Goal: Task Accomplishment & Management: Use online tool/utility

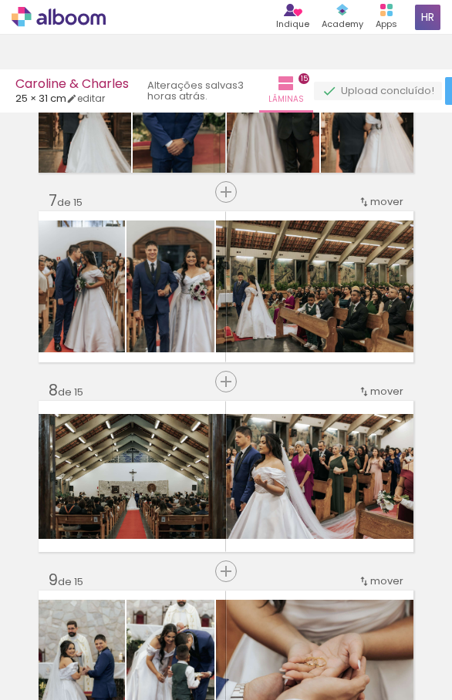
scroll to position [1110, 0]
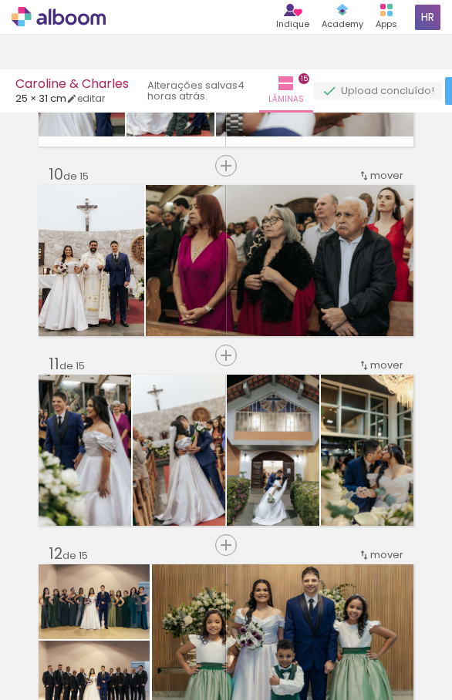
scroll to position [1681, 0]
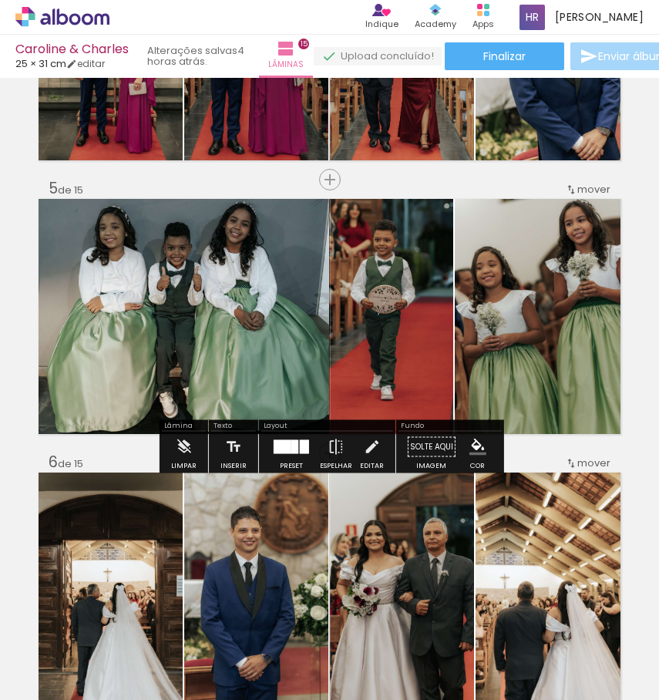
scroll to position [1020, 0]
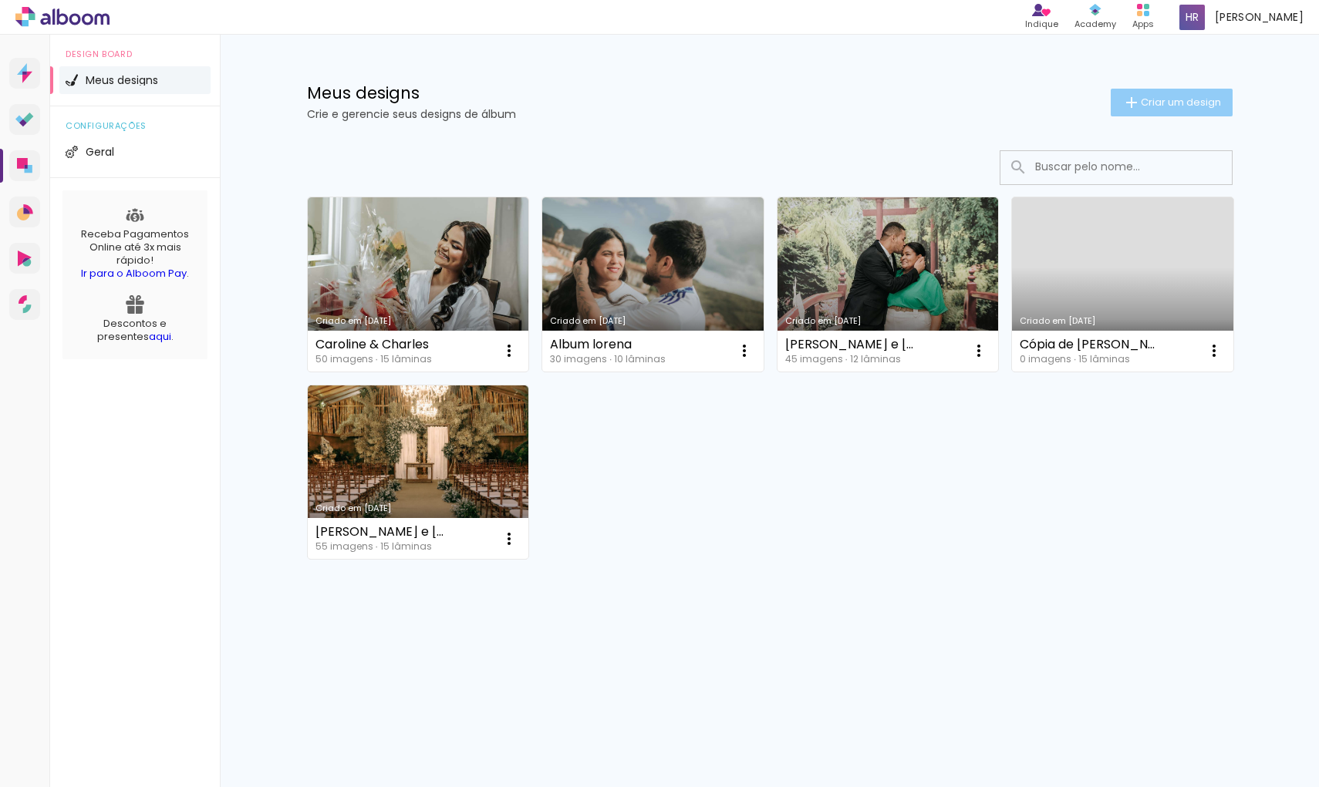
click at [1162, 104] on span "Criar um design" at bounding box center [1181, 102] width 80 height 10
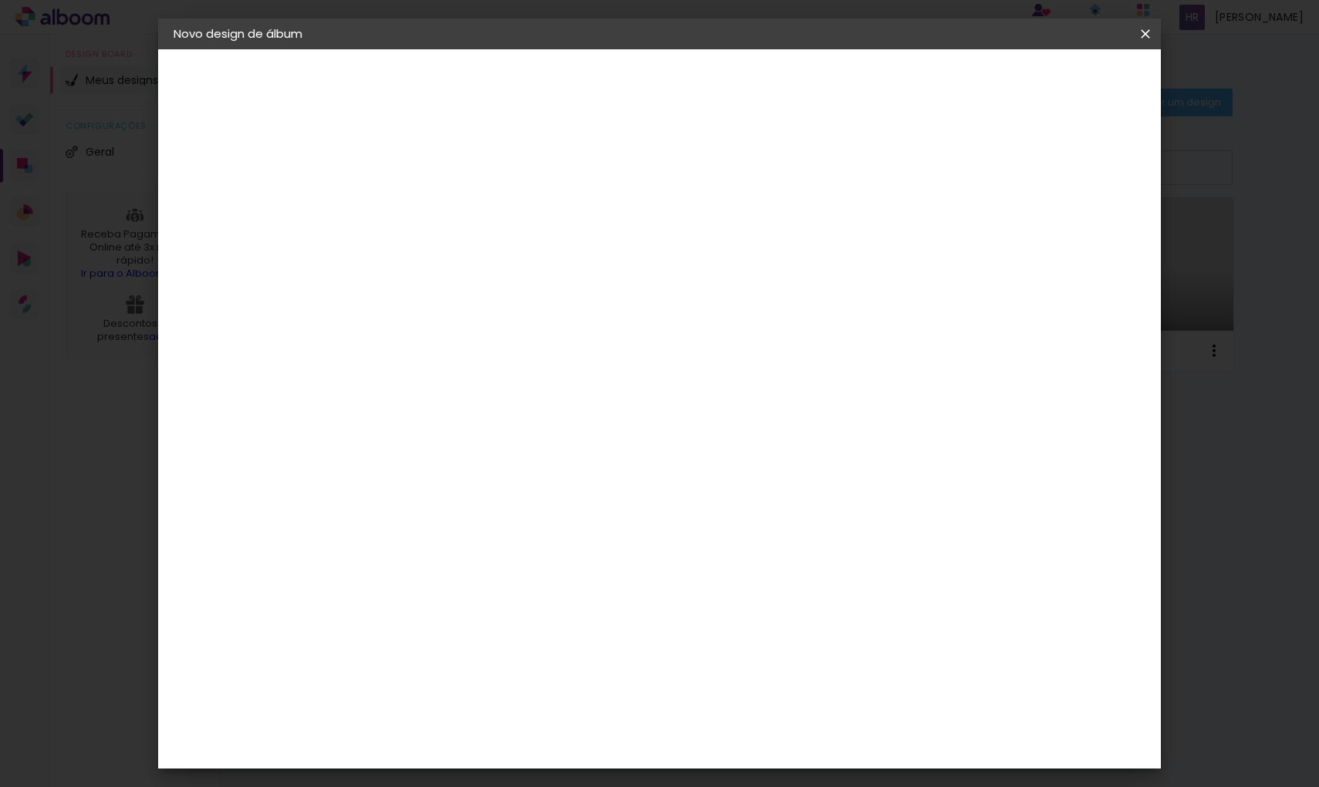
click at [431, 223] on paper-input-container "Título do álbum" at bounding box center [425, 207] width 11 height 39
type input "Caroline & [PERSON_NAME]"
click at [584, 94] on paper-button "Avançar" at bounding box center [546, 82] width 76 height 26
click at [543, 295] on input at bounding box center [465, 293] width 156 height 19
type input "dre"
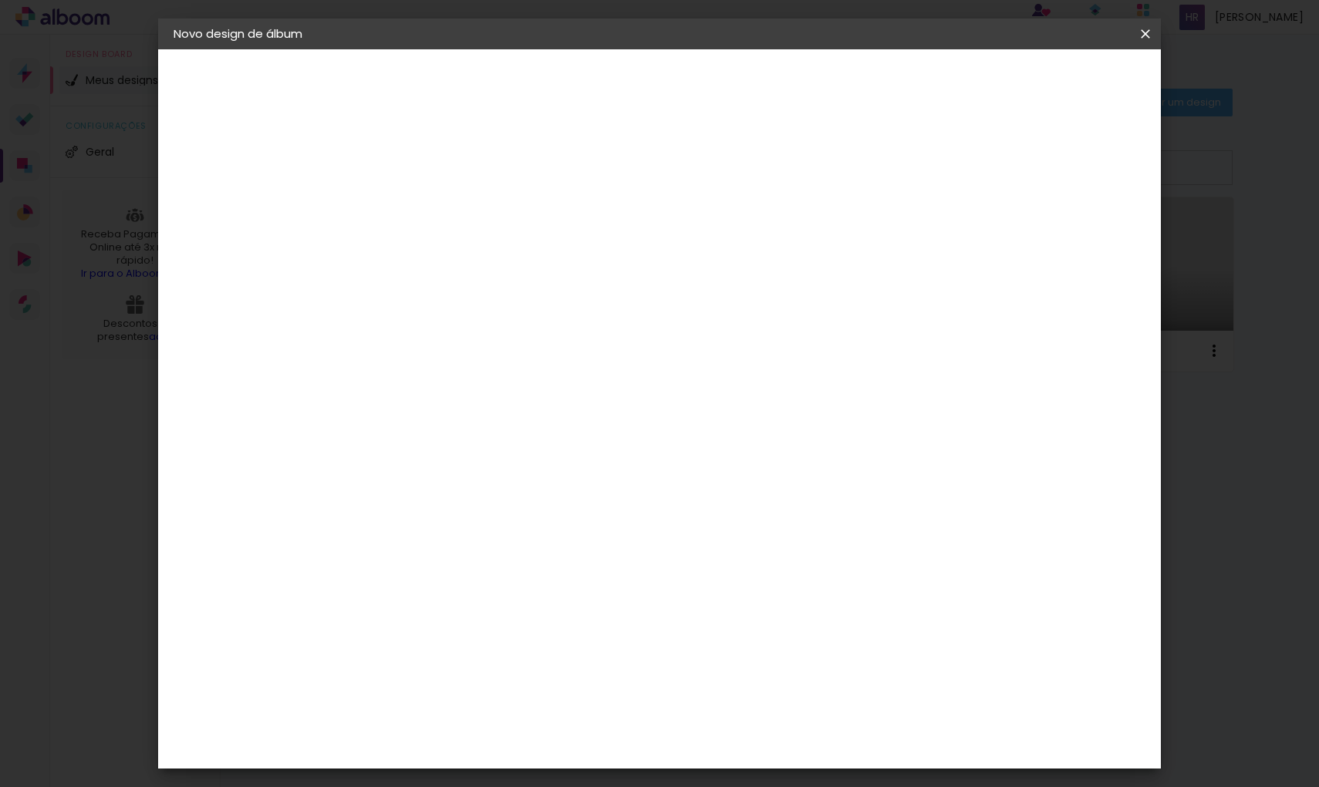
type paper-input "dre"
click at [524, 360] on paper-item "DreambooksPro" at bounding box center [453, 349] width 142 height 34
click at [524, 355] on paper-item "DreambooksPro" at bounding box center [453, 349] width 142 height 34
click at [518, 292] on input "dre" at bounding box center [452, 293] width 131 height 19
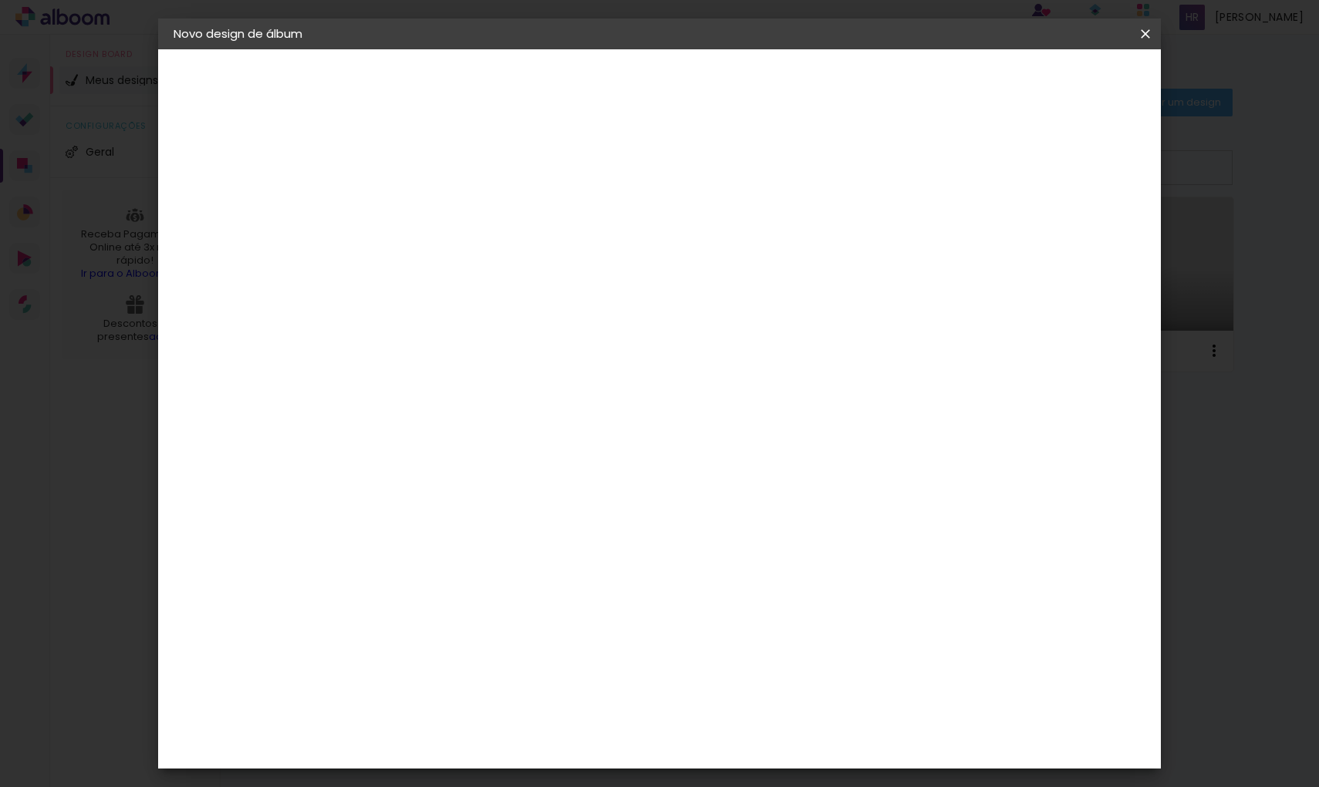
type input "d"
click at [487, 629] on div "DreambooksPro" at bounding box center [466, 635] width 100 height 12
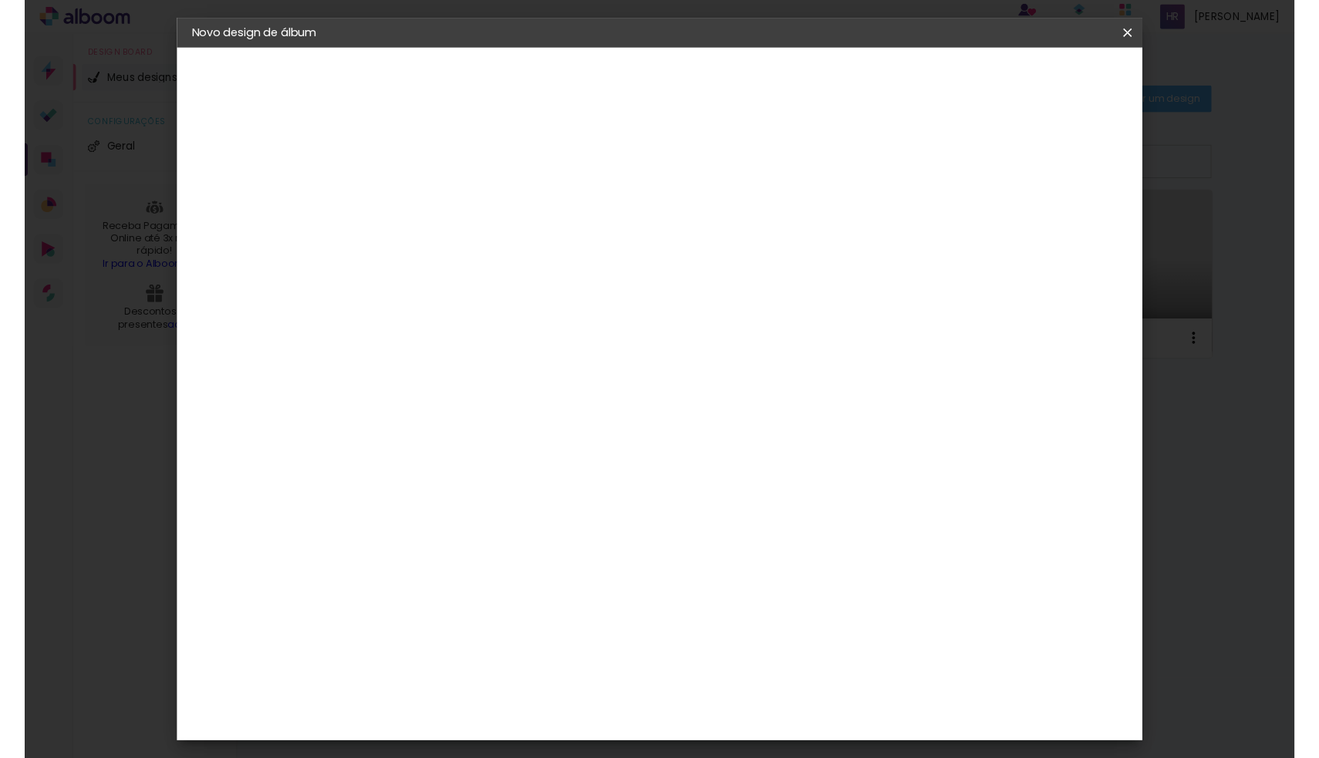
scroll to position [0, 0]
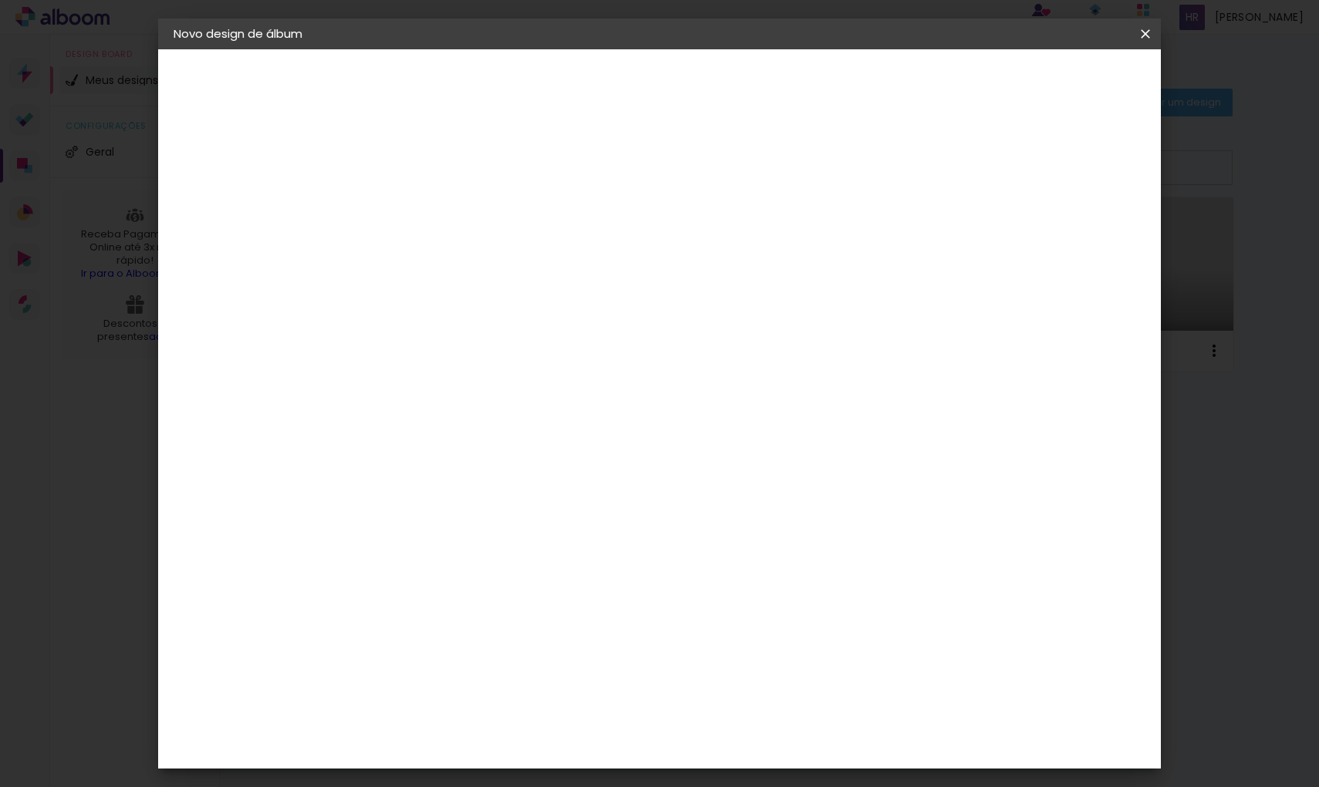
click at [714, 73] on paper-button "Avançar" at bounding box center [677, 82] width 76 height 26
click at [510, 268] on paper-input-container "Linha" at bounding box center [464, 269] width 89 height 39
click at [0, 0] on slot "Réplica Grande" at bounding box center [0, 0] width 0 height 0
click at [633, 266] on div at bounding box center [529, 266] width 207 height 2
click at [0, 0] on slot "Réplica Pequena" at bounding box center [0, 0] width 0 height 0
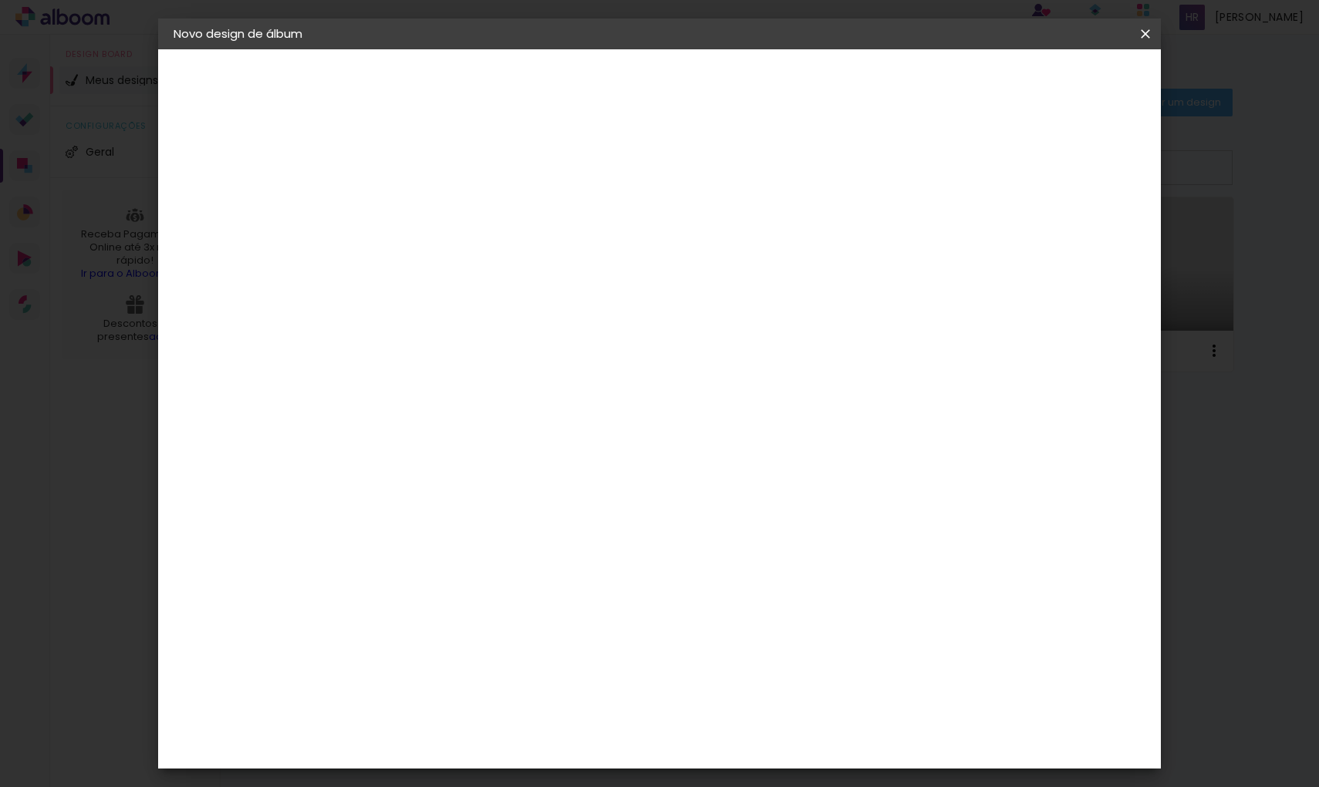
click at [615, 259] on input "Réplica Pequena" at bounding box center [520, 253] width 189 height 24
click at [0, 0] on slot "Réplica Grande" at bounding box center [0, 0] width 0 height 0
click at [120, 484] on iron-overlay-backdrop at bounding box center [659, 393] width 1319 height 787
click at [1239, 533] on iron-overlay-backdrop at bounding box center [659, 393] width 1319 height 787
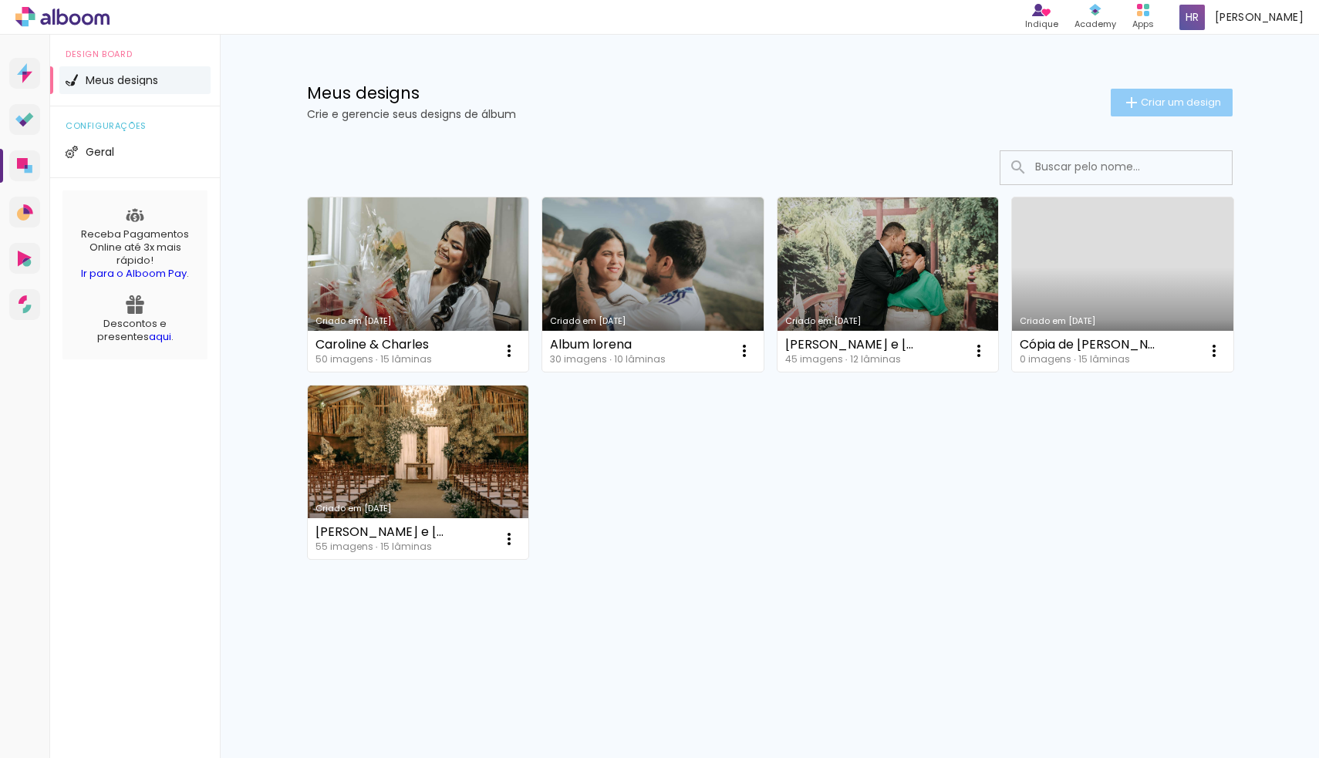
click at [1148, 107] on span "Criar um design" at bounding box center [1181, 102] width 80 height 10
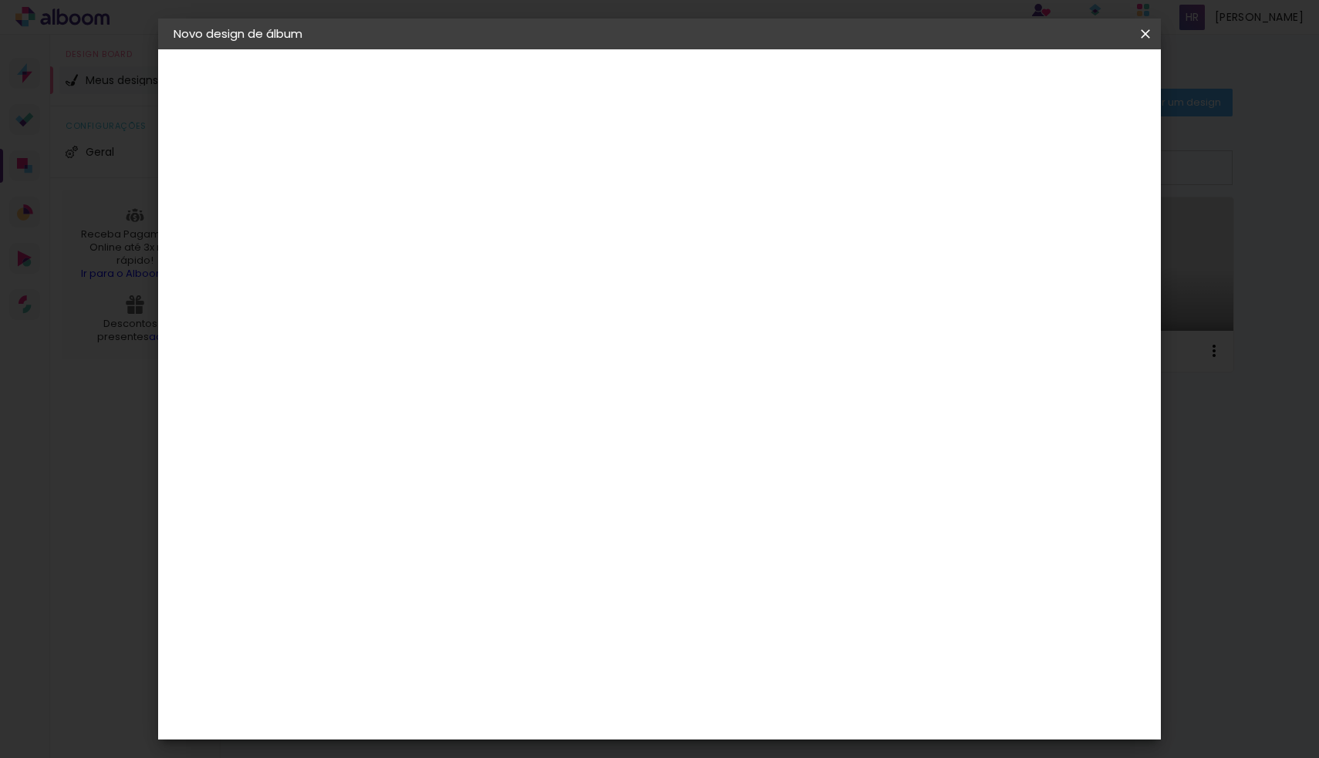
click at [639, 268] on paper-input-container "Linha Réplica Grande" at bounding box center [529, 253] width 218 height 39
click at [0, 0] on slot "Álbum" at bounding box center [0, 0] width 0 height 0
type input "Álbum"
click at [530, 178] on span "31 × 23" at bounding box center [494, 194] width 72 height 32
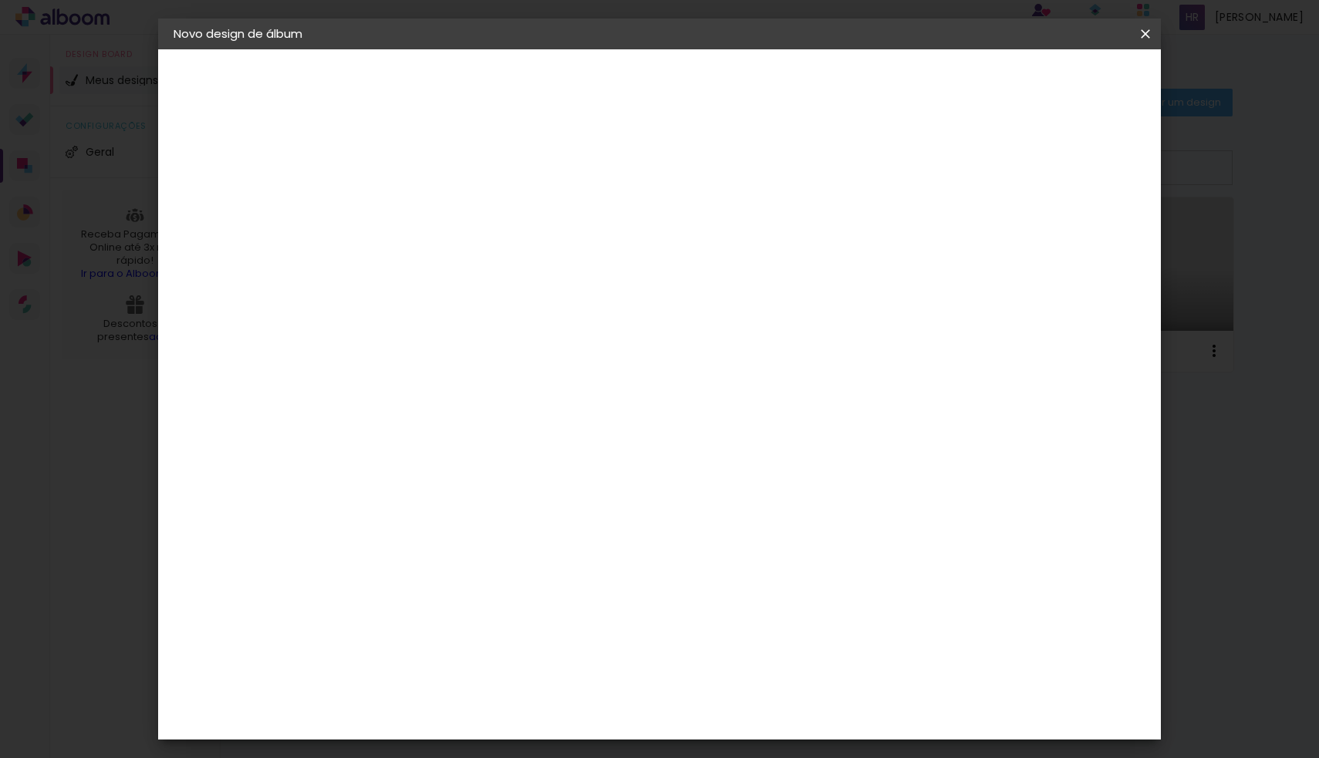
click at [0, 0] on slot "Avançar" at bounding box center [0, 0] width 0 height 0
click at [1061, 86] on span "Iniciar design" at bounding box center [1025, 81] width 70 height 11
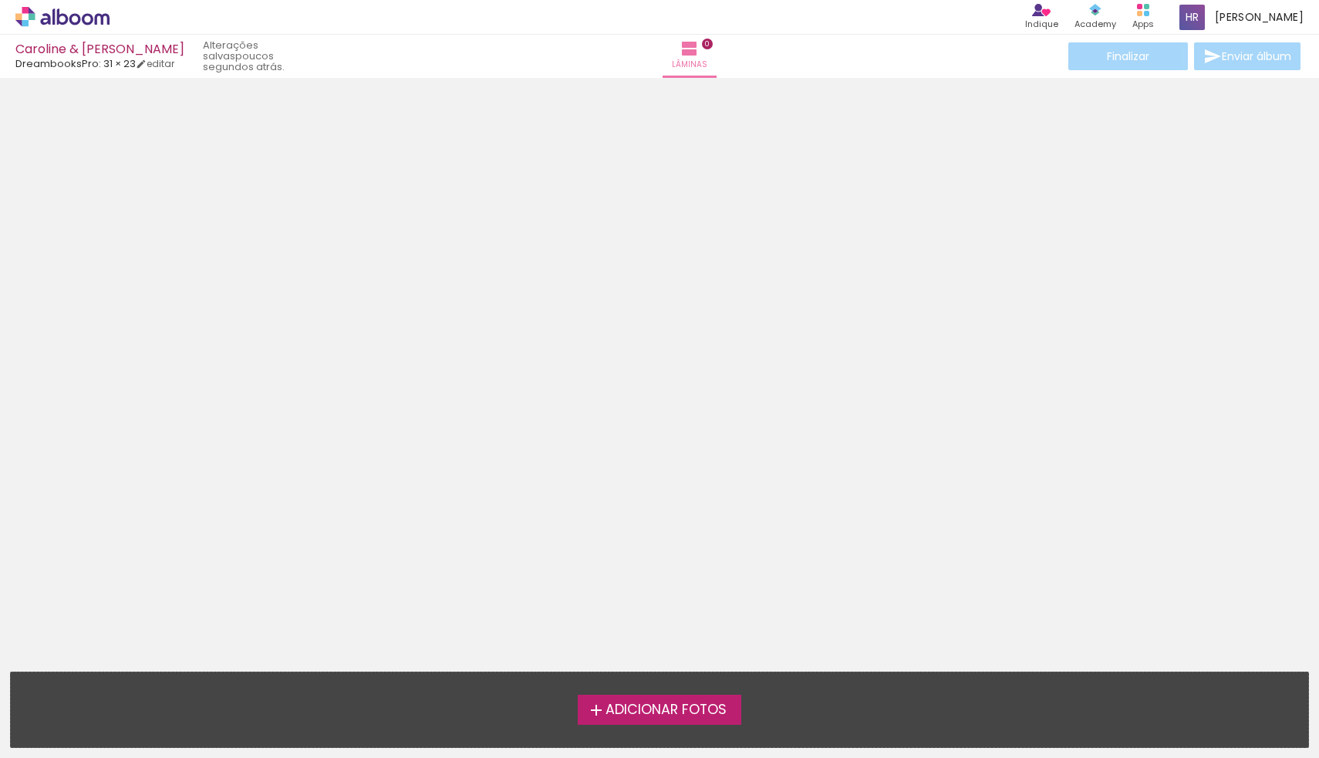
click at [778, 220] on div at bounding box center [659, 296] width 1319 height 427
click at [666, 707] on span "Adicionar Fotos" at bounding box center [665, 710] width 121 height 14
click at [0, 0] on input "file" at bounding box center [0, 0] width 0 height 0
click at [841, 488] on div at bounding box center [659, 296] width 1319 height 427
click at [761, 366] on div at bounding box center [659, 296] width 1319 height 427
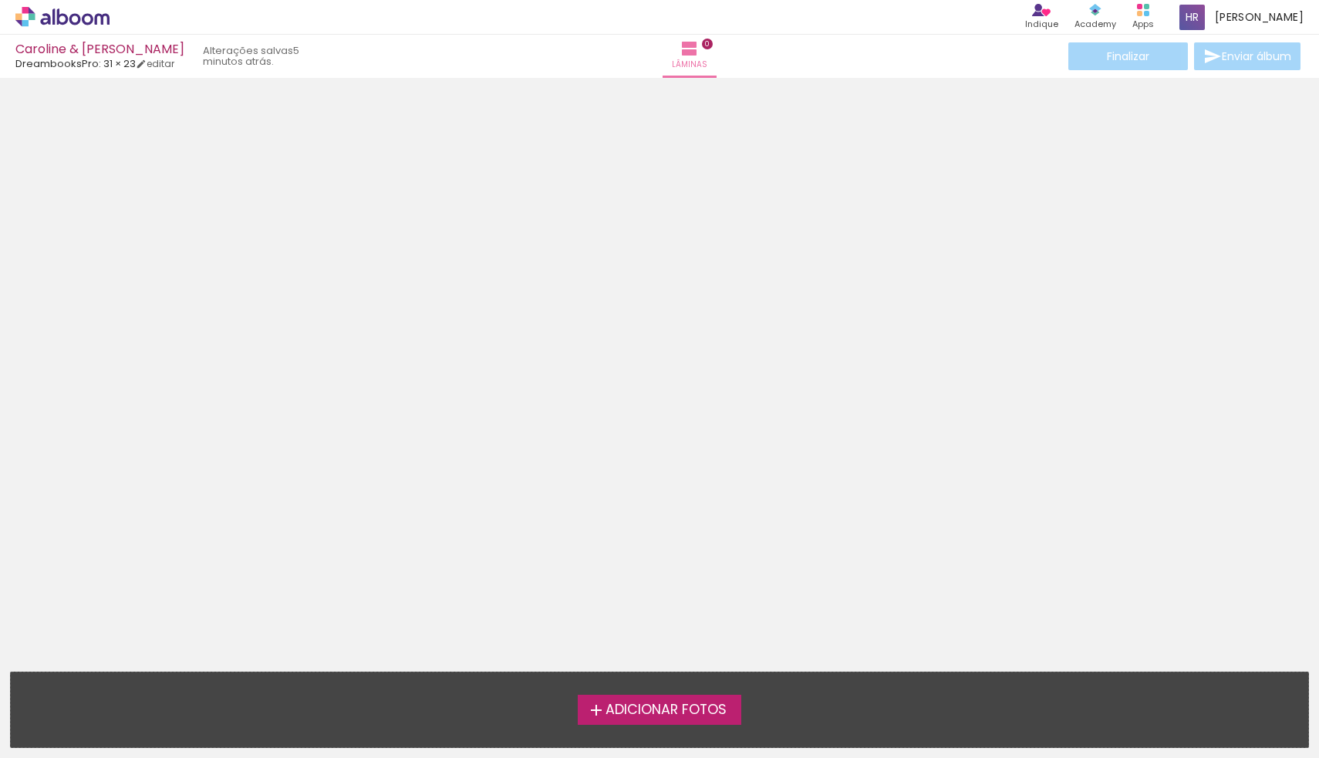
click at [54, 10] on icon at bounding box center [53, 16] width 2 height 16
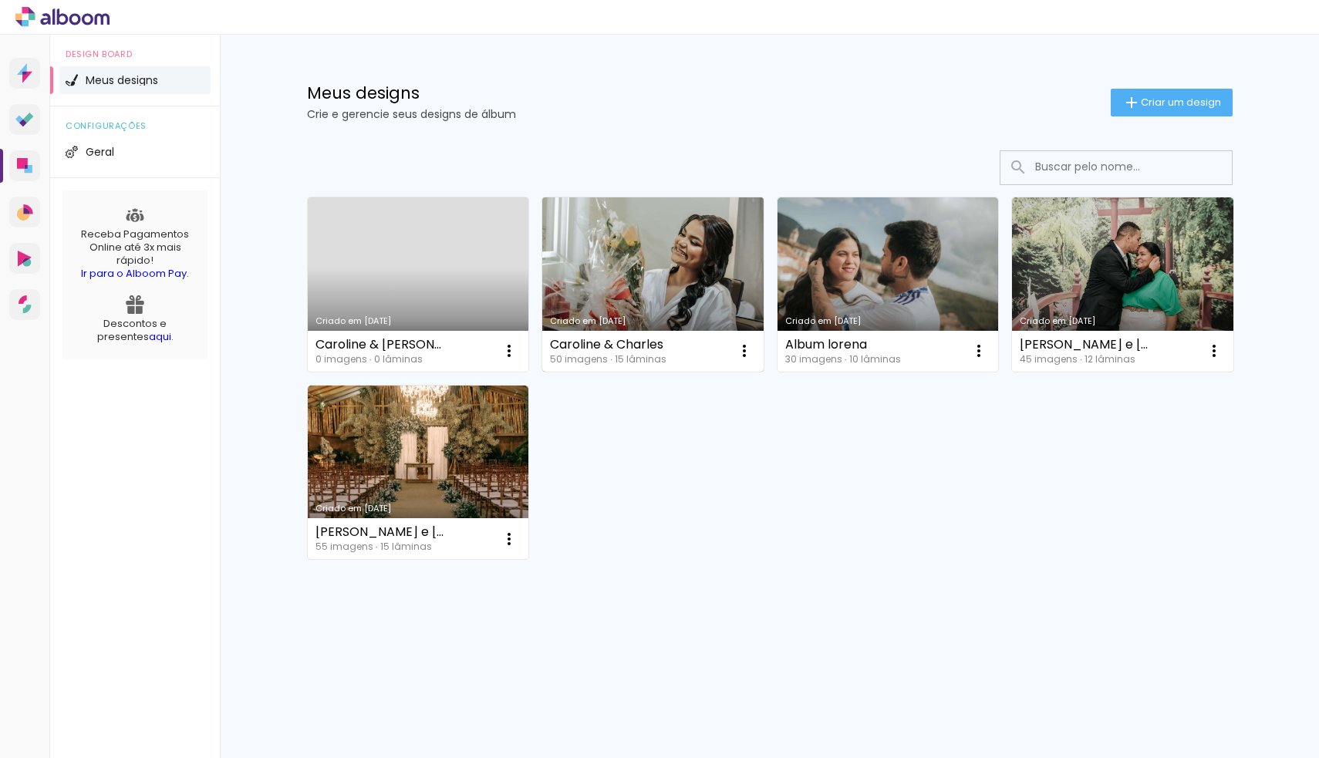
click at [667, 244] on link "Criado em [DATE]" at bounding box center [652, 284] width 221 height 174
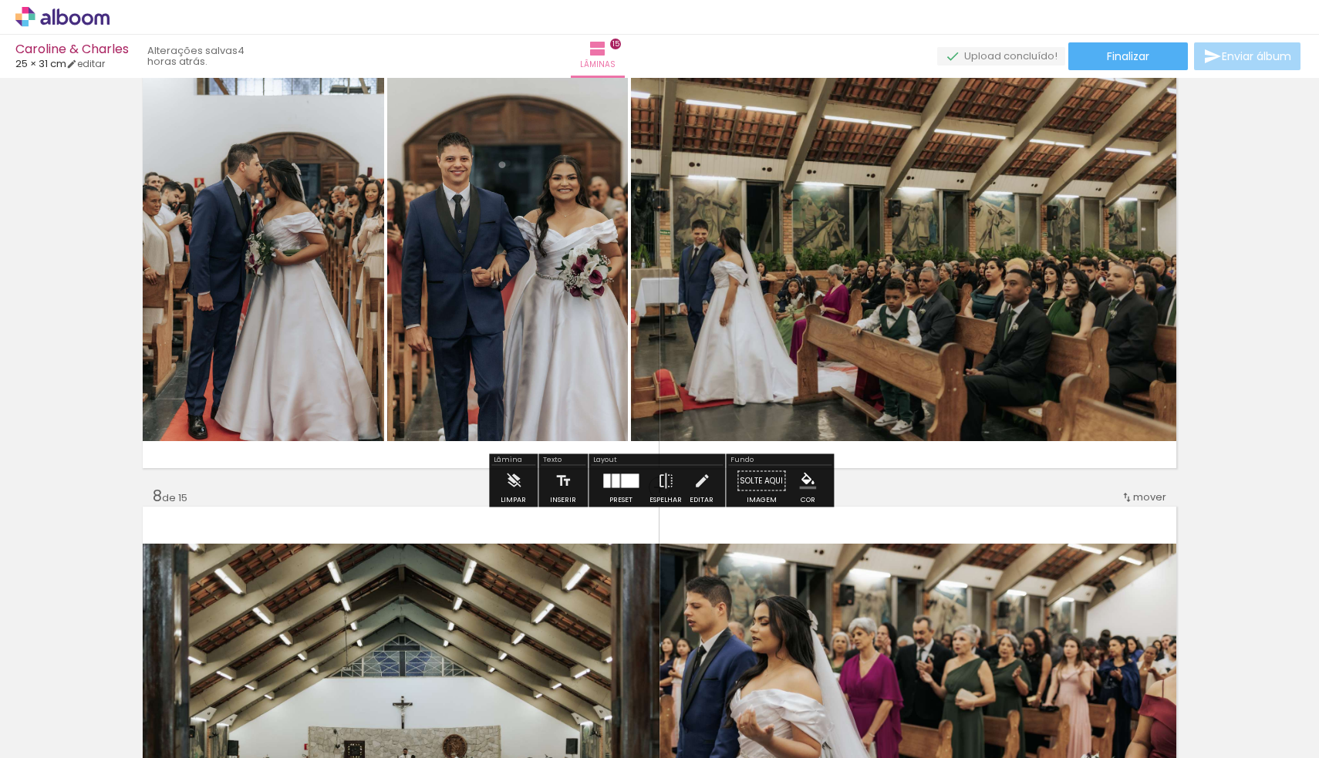
scroll to position [2814, 0]
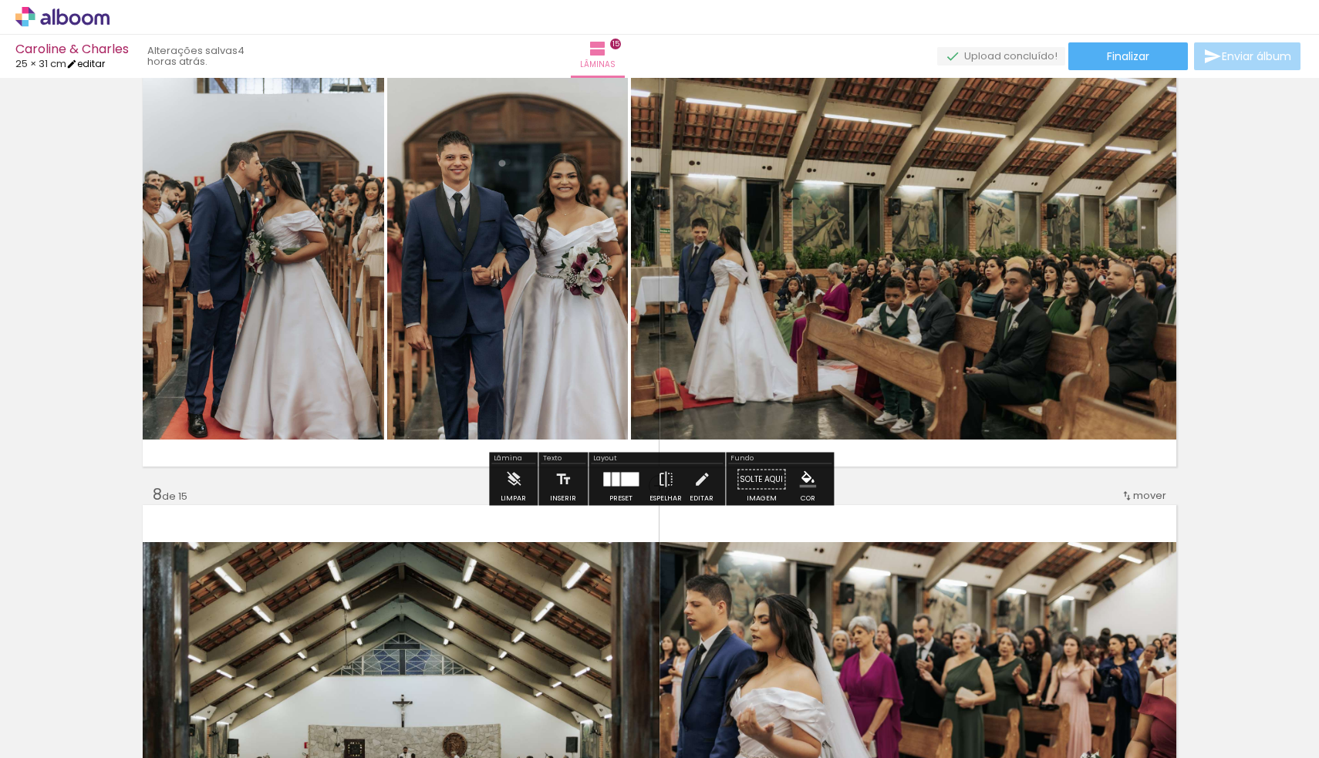
click at [98, 59] on link "editar" at bounding box center [85, 63] width 39 height 13
type input "25,5"
type input "63"
type input "0"
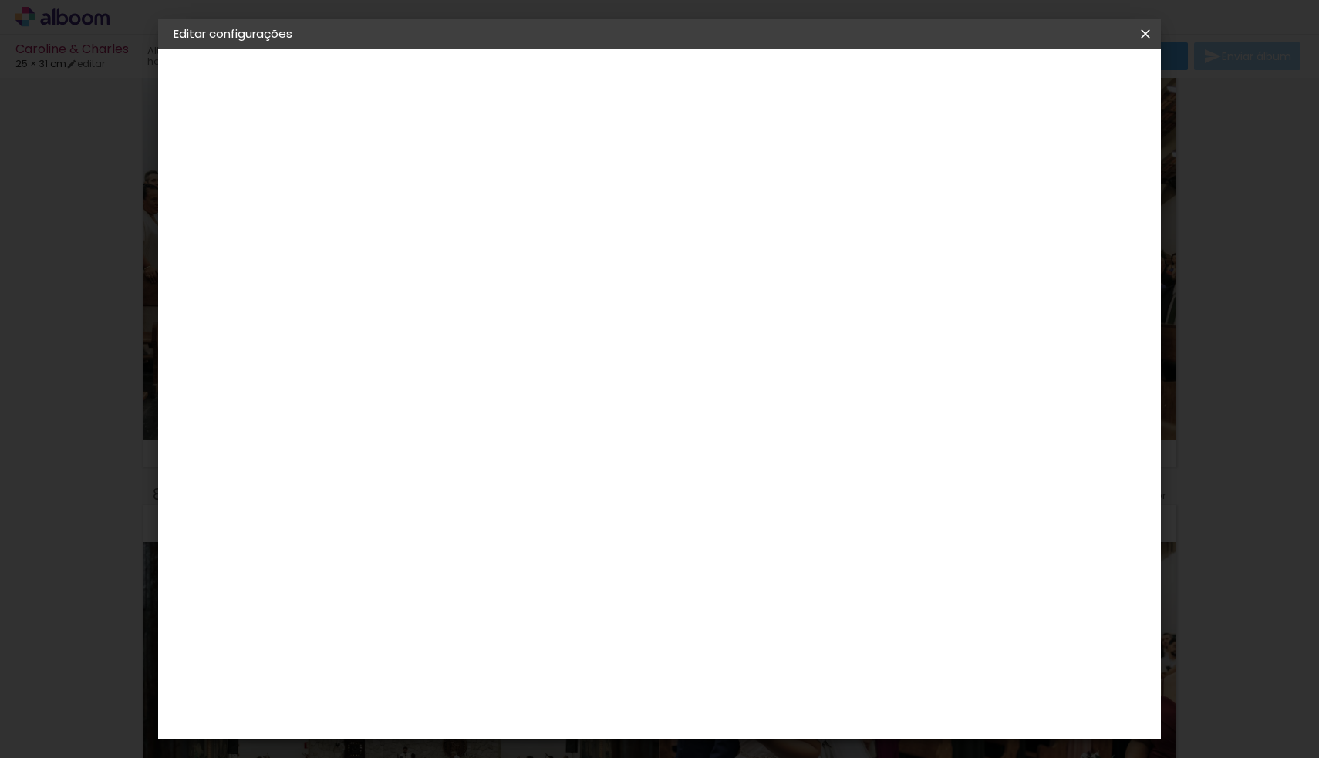
click at [260, 180] on paper-button "Tamanho livre" at bounding box center [258, 190] width 169 height 31
click at [478, 306] on paper-input-container at bounding box center [465, 294] width 167 height 35
click at [469, 300] on input at bounding box center [465, 293] width 156 height 19
click at [465, 641] on div "DreambooksPro" at bounding box center [466, 647] width 100 height 12
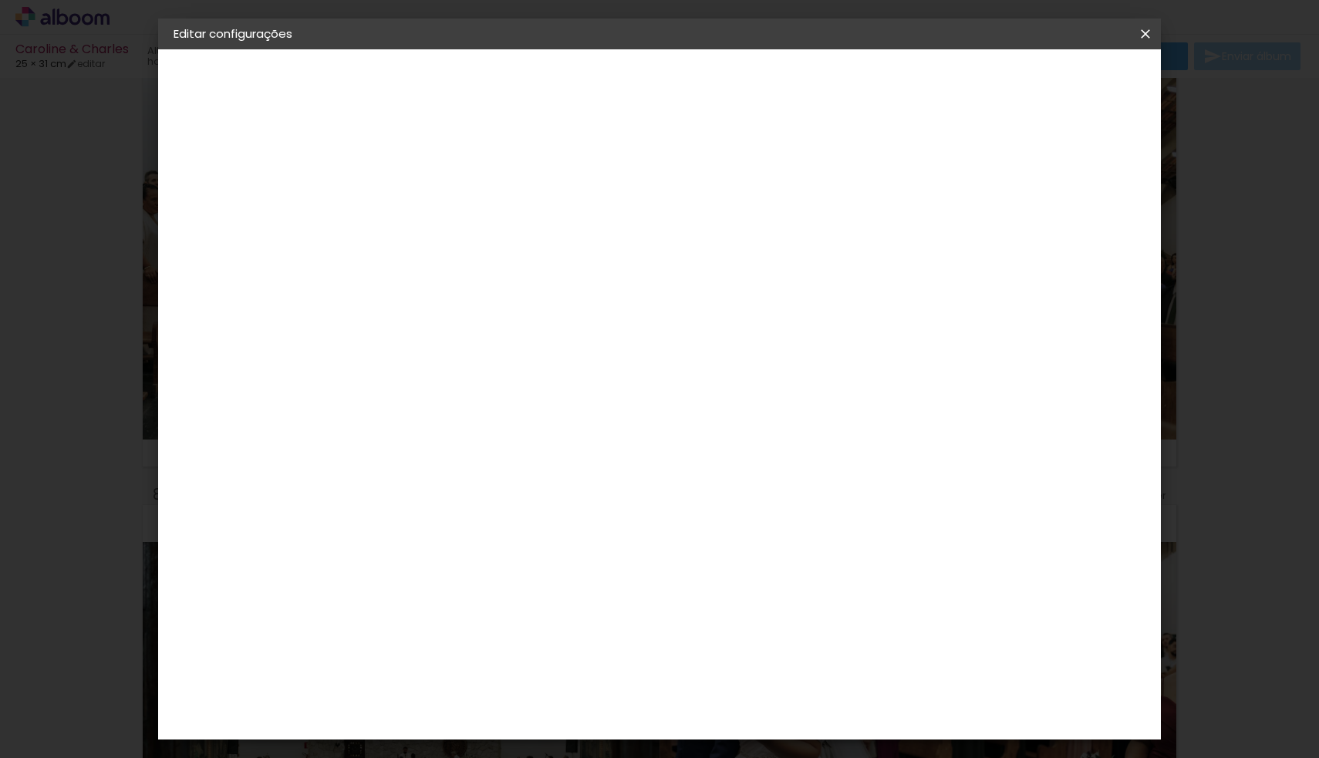
scroll to position [0, 0]
click at [0, 0] on slot "Avançar" at bounding box center [0, 0] width 0 height 0
click at [486, 257] on input "text" at bounding box center [456, 269] width 60 height 24
click at [0, 0] on slot "Réplica Pequena" at bounding box center [0, 0] width 0 height 0
click at [639, 271] on paper-input-container "Linha Réplica Pequena" at bounding box center [529, 253] width 218 height 39
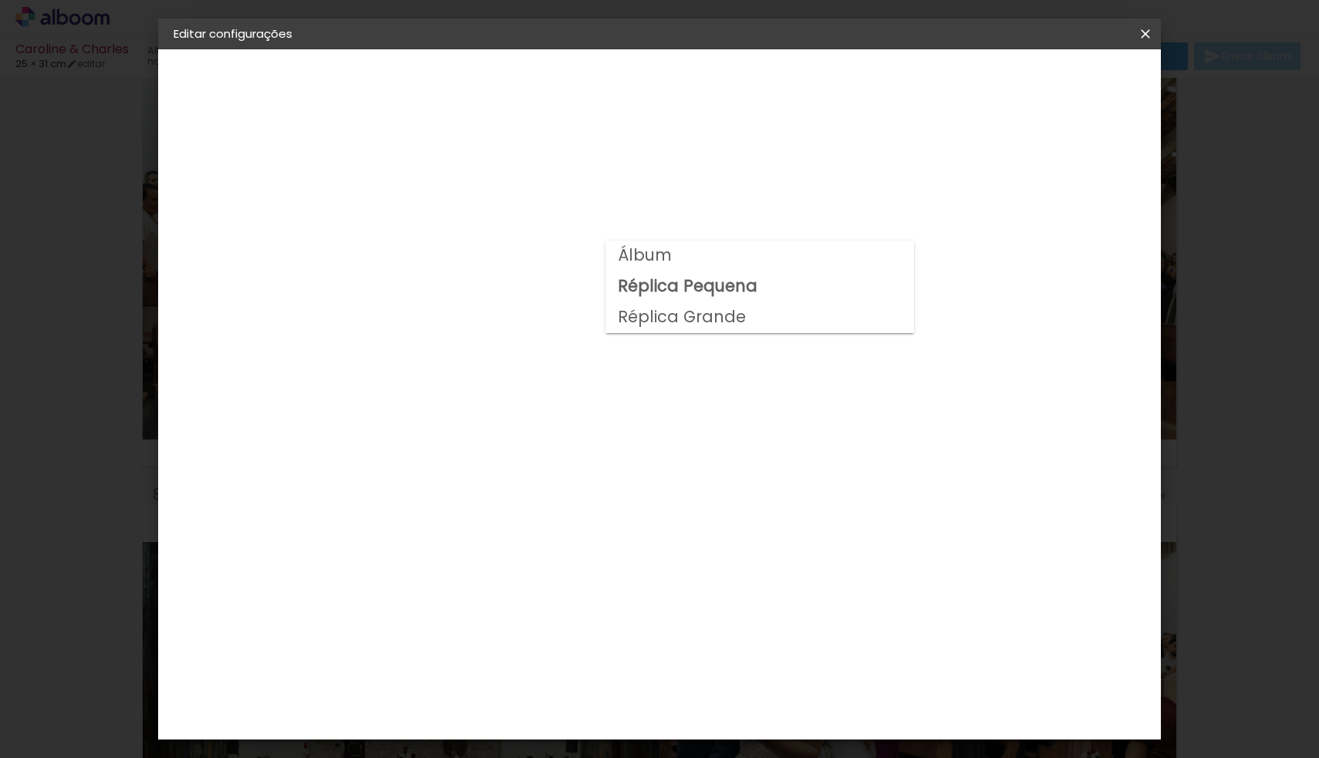
click at [684, 255] on paper-item "Álbum" at bounding box center [759, 256] width 309 height 31
type input "Álbum"
click at [530, 420] on span "31 × 23" at bounding box center [494, 436] width 72 height 32
click at [0, 0] on slot "Avançar" at bounding box center [0, 0] width 0 height 0
click at [1061, 83] on span "Salvar configurações" at bounding box center [1003, 81] width 114 height 11
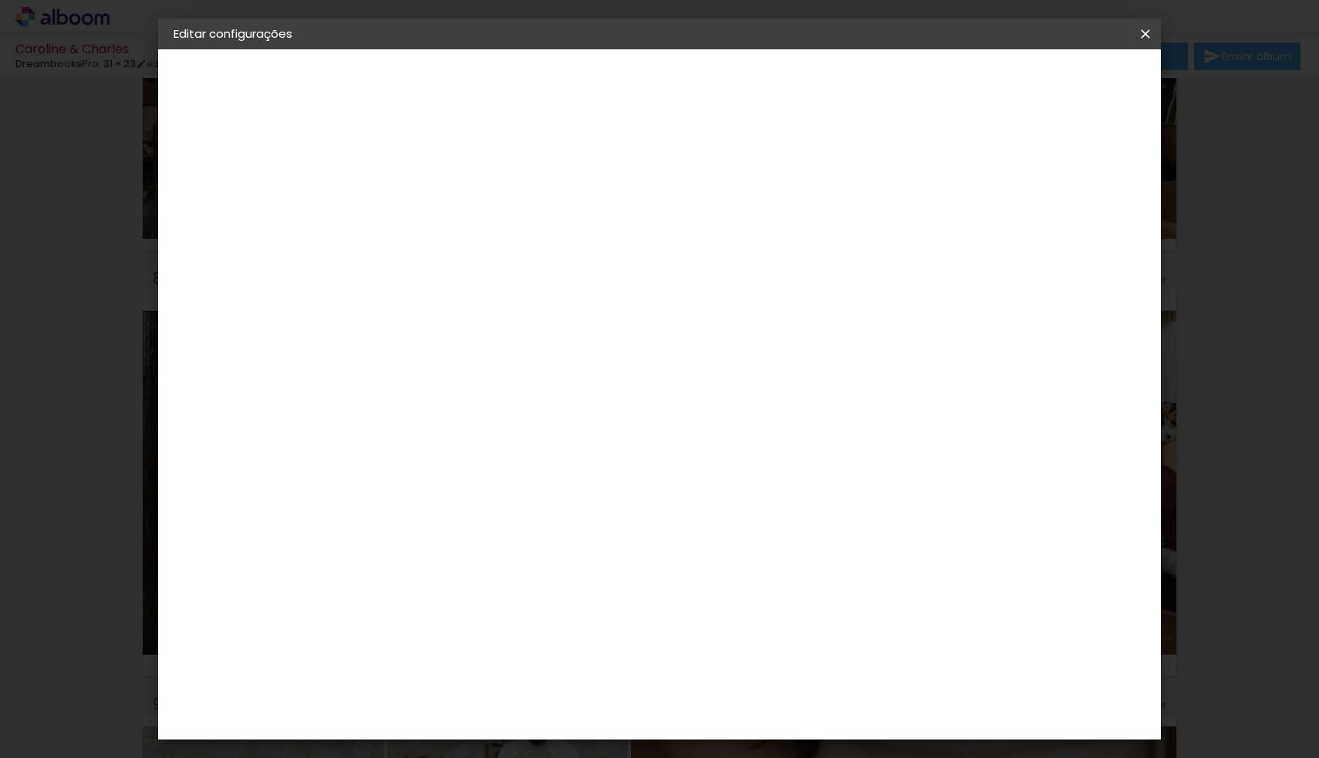
click at [1061, 77] on span "Salvar configurações" at bounding box center [1003, 81] width 114 height 11
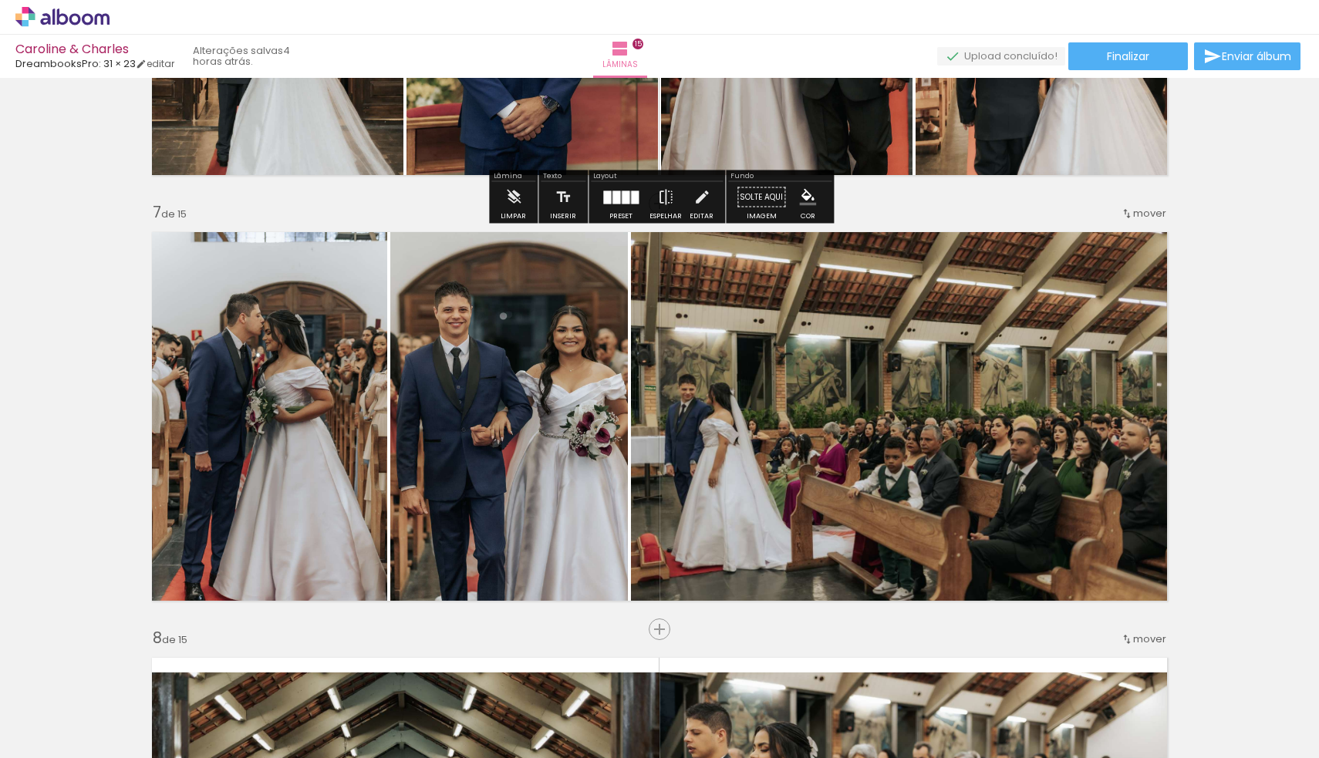
scroll to position [2456, 0]
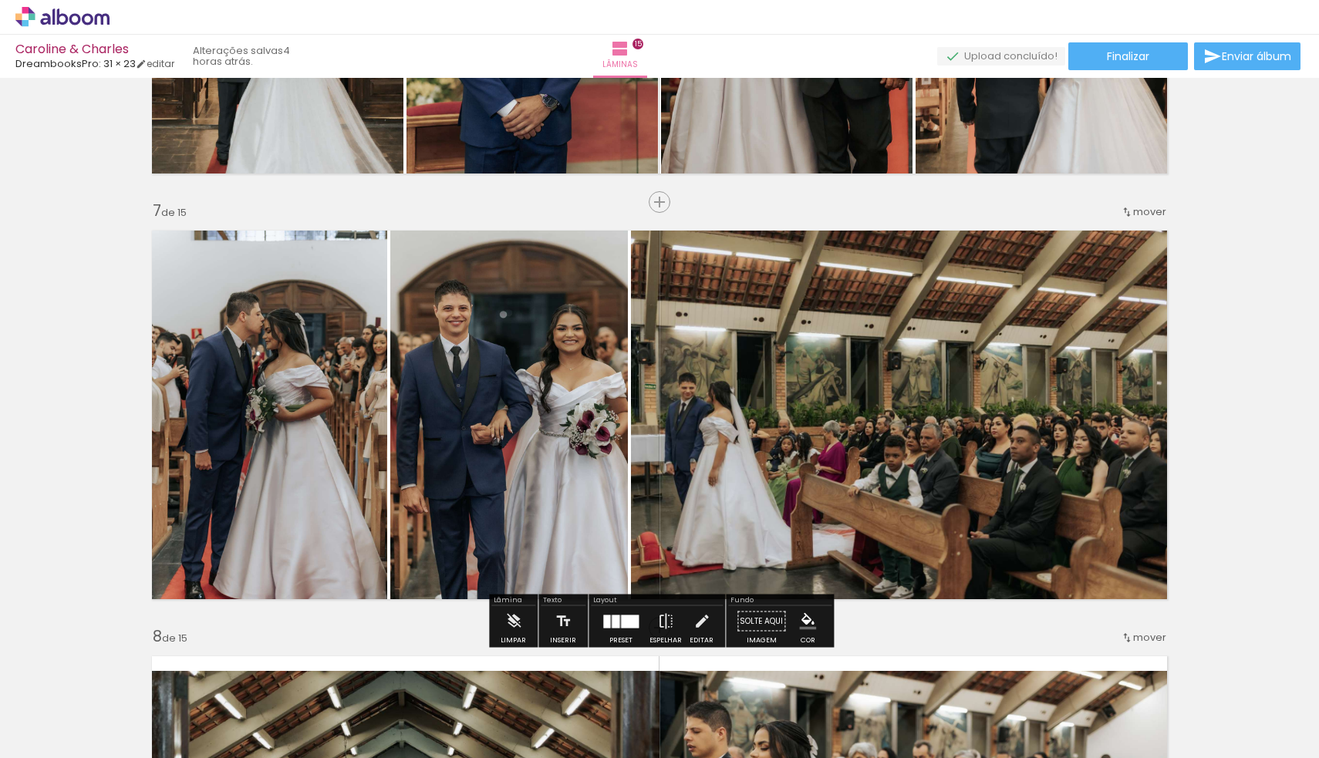
click at [595, 384] on quentale-photo at bounding box center [509, 414] width 238 height 387
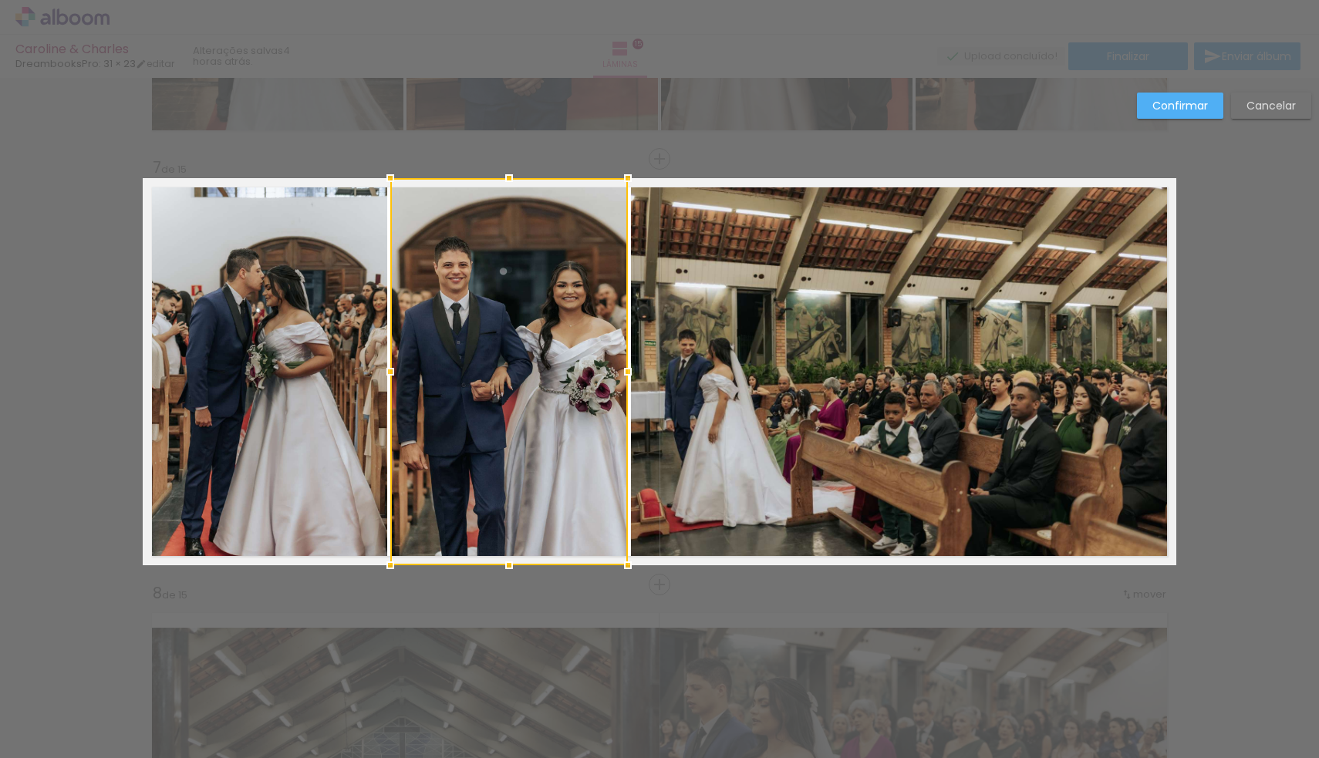
scroll to position [2501, 0]
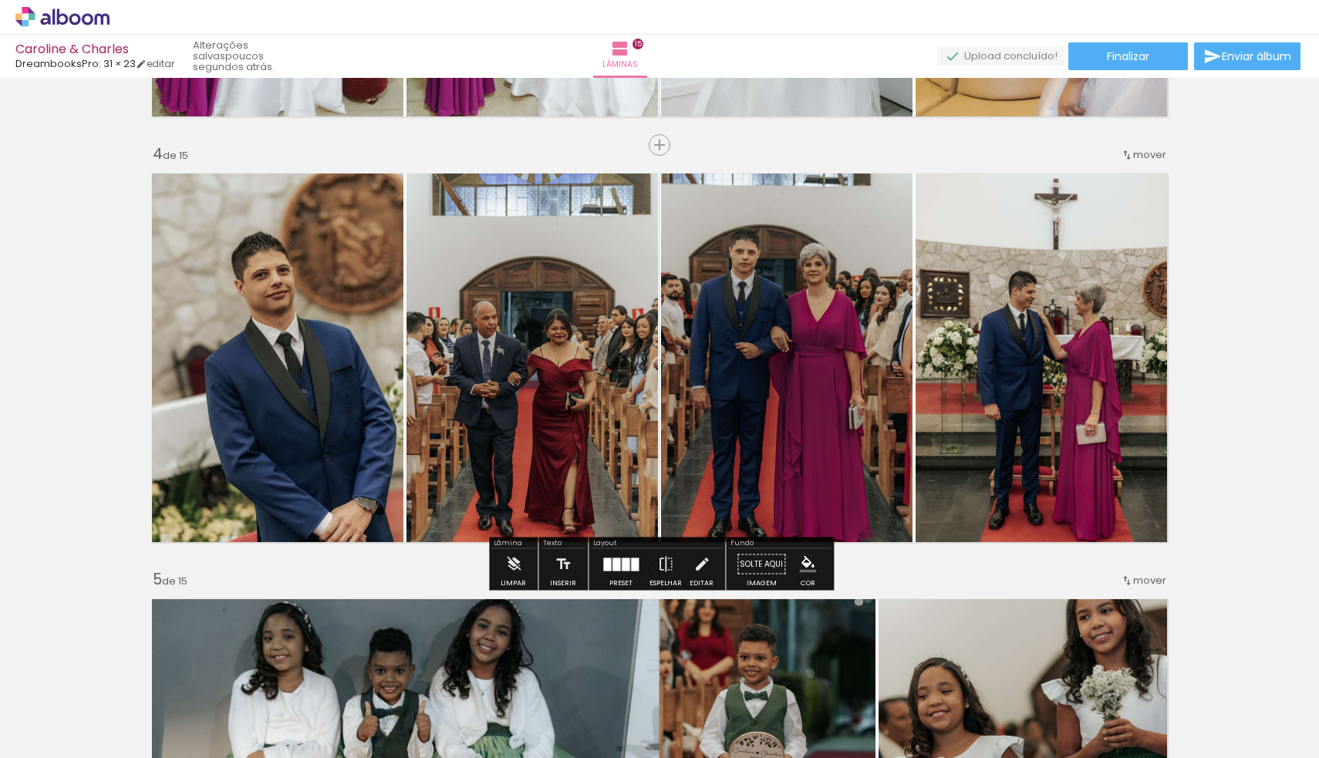
scroll to position [1230, 0]
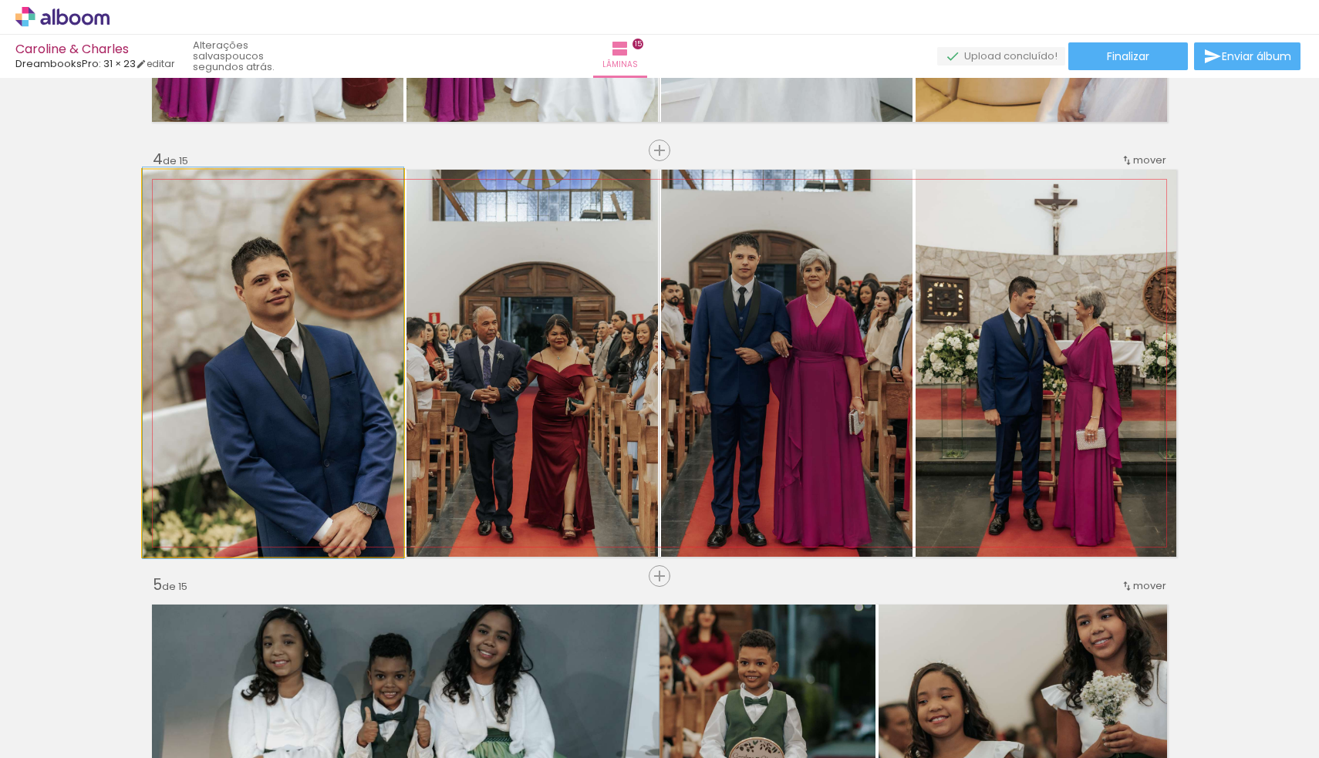
click at [297, 336] on quentale-photo at bounding box center [273, 363] width 261 height 387
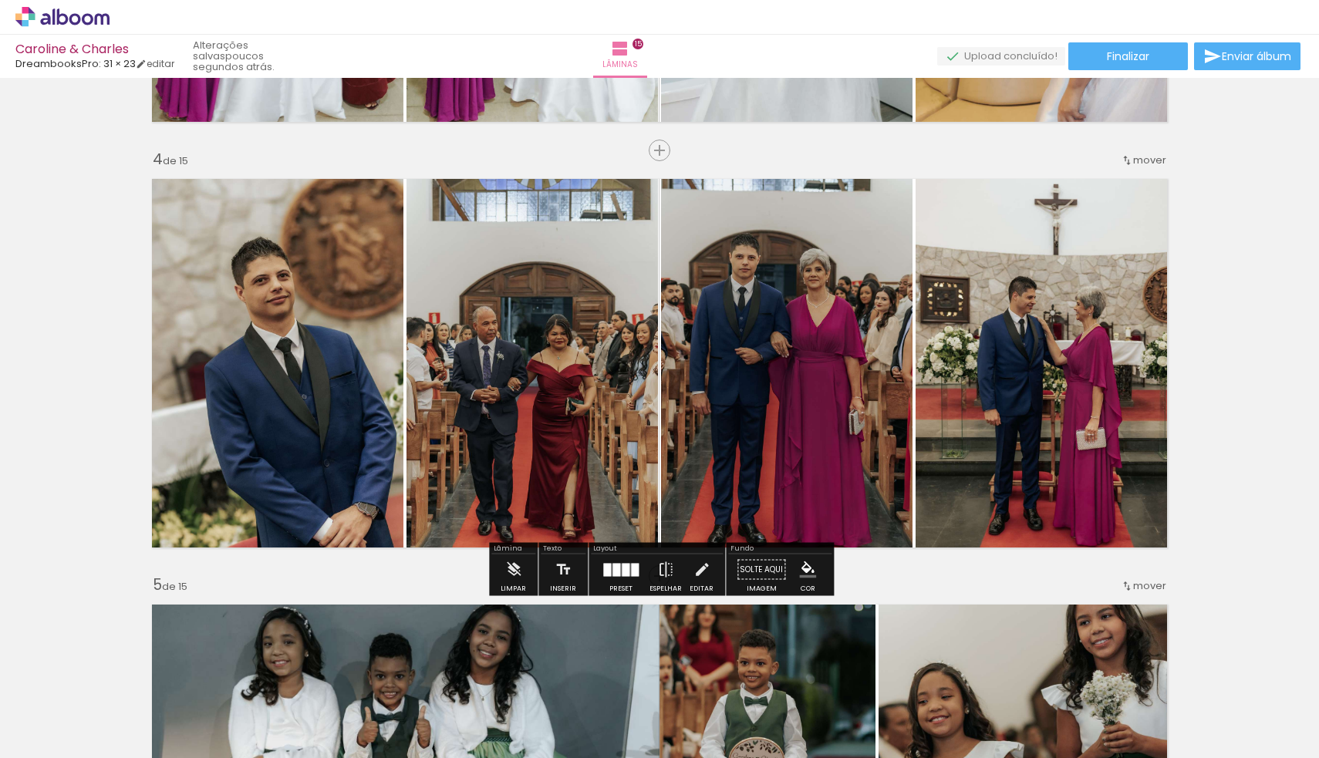
click at [297, 336] on quentale-photo at bounding box center [273, 363] width 261 height 387
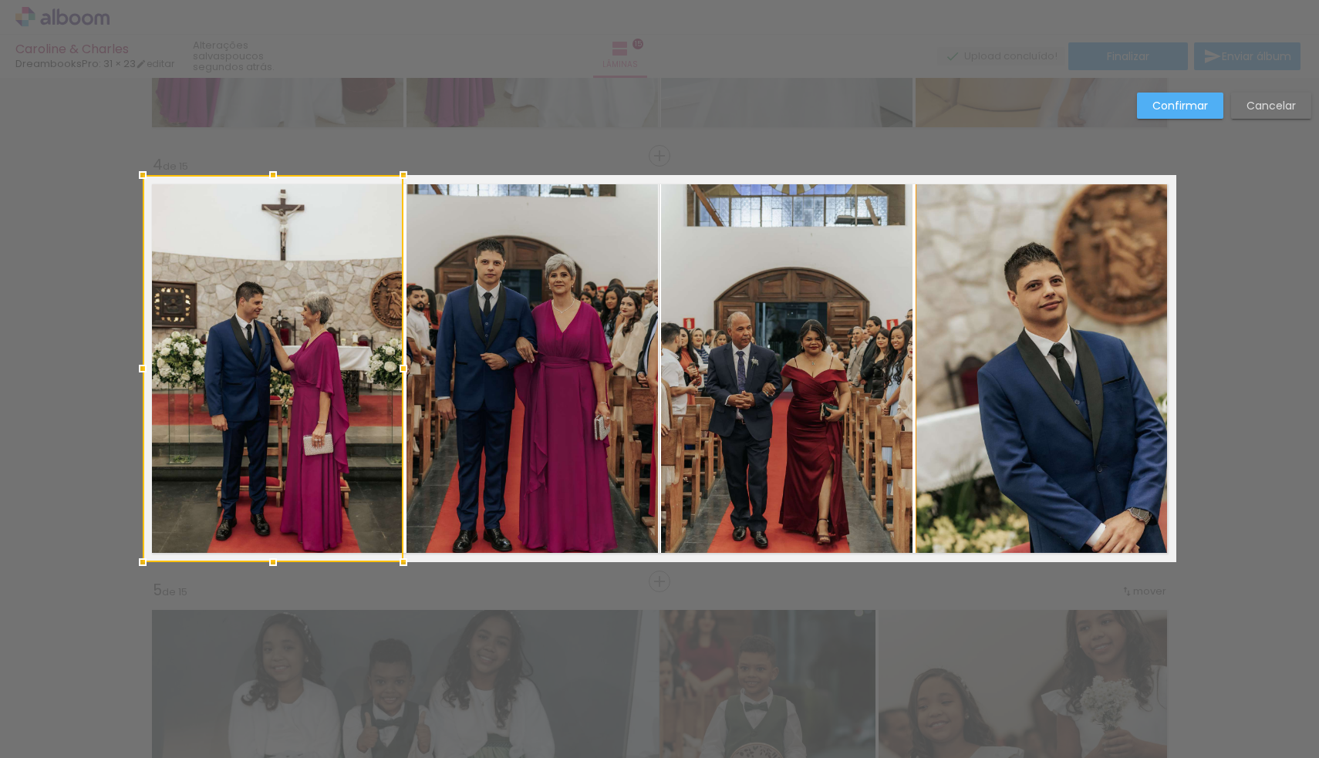
scroll to position [1223, 0]
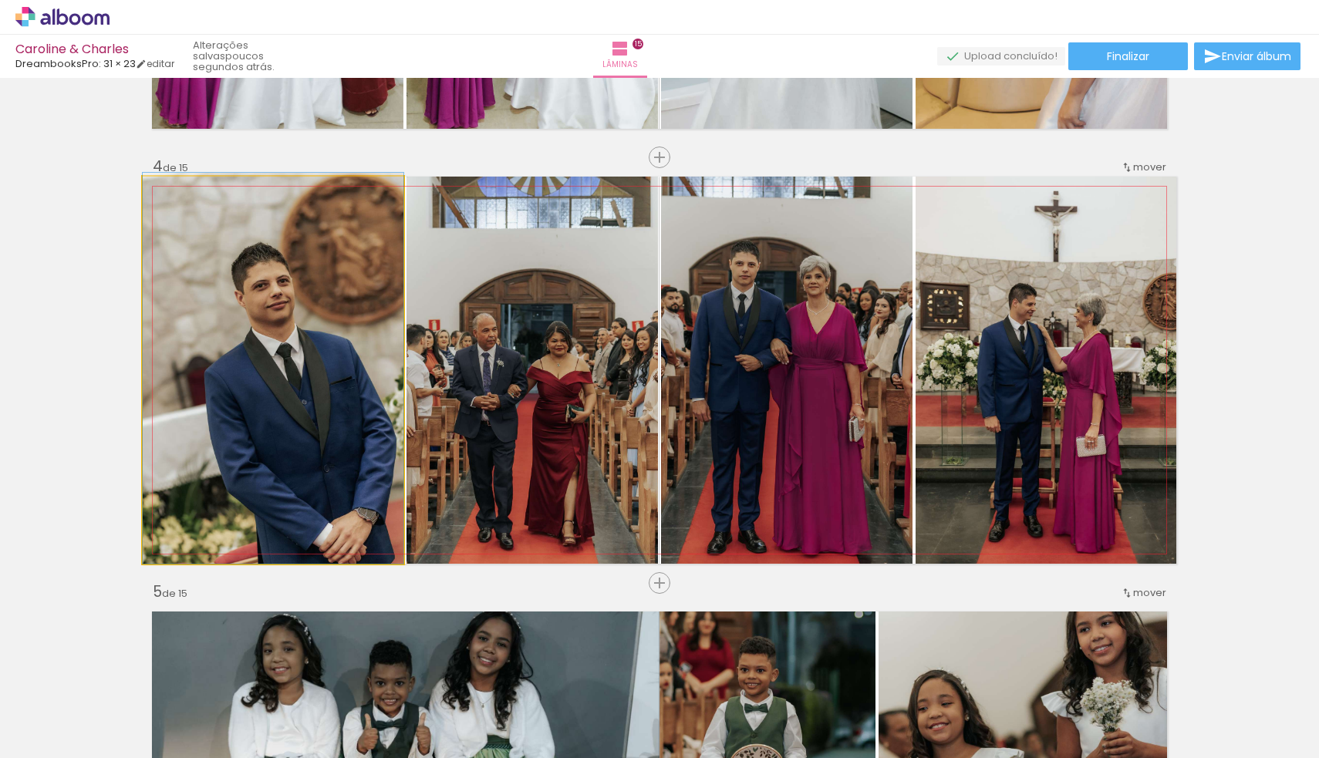
drag, startPoint x: 301, startPoint y: 360, endPoint x: 298, endPoint y: 331, distance: 29.4
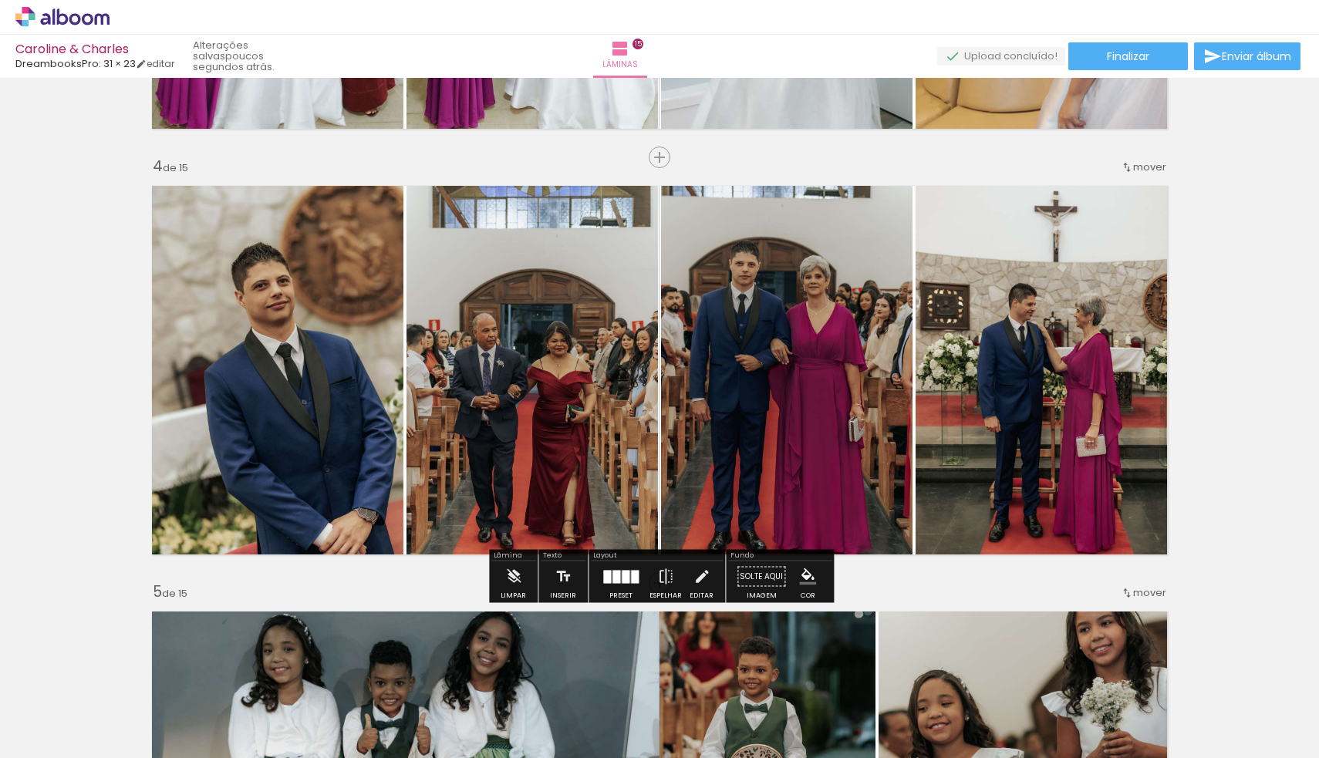
click at [298, 331] on quentale-photo at bounding box center [273, 370] width 261 height 387
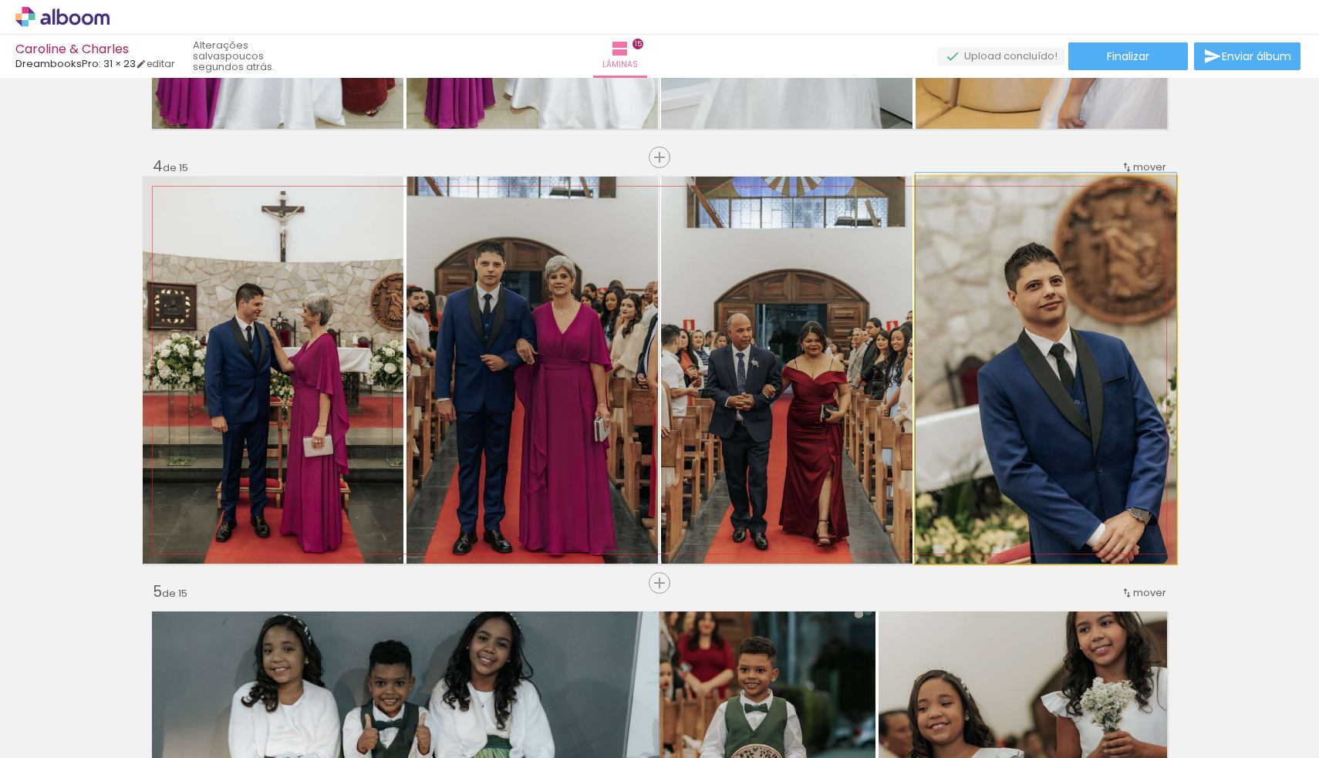
click at [1091, 298] on quentale-photo at bounding box center [1046, 370] width 261 height 387
drag, startPoint x: 954, startPoint y: 197, endPoint x: 934, endPoint y: 207, distance: 22.1
type paper-slider "100"
click at [934, 207] on quentale-photo at bounding box center [1046, 370] width 261 height 387
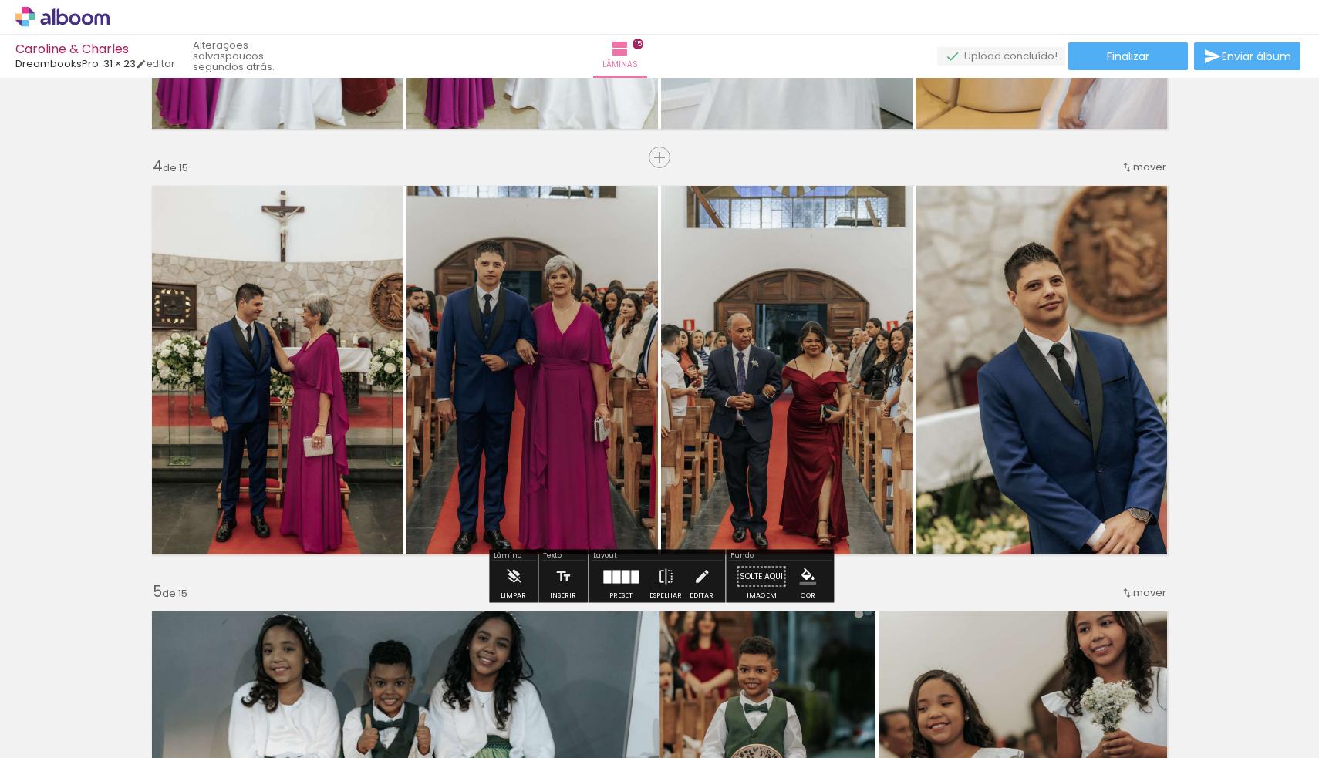
click at [1162, 320] on quentale-photo at bounding box center [1046, 370] width 261 height 387
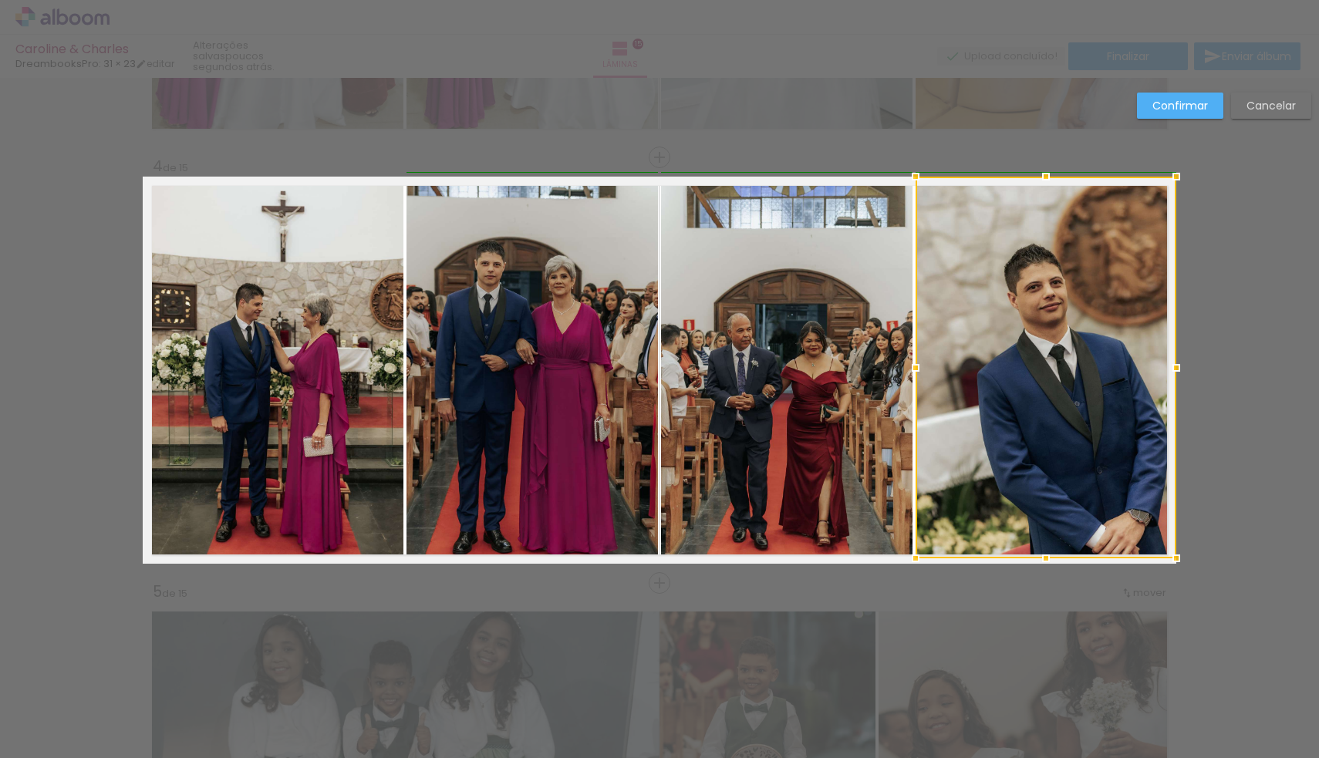
drag, startPoint x: 1175, startPoint y: 564, endPoint x: 1161, endPoint y: 550, distance: 19.6
click at [1161, 550] on div at bounding box center [1176, 558] width 31 height 31
click at [0, 0] on div "Confirmar Cancelar" at bounding box center [0, 0] width 0 height 0
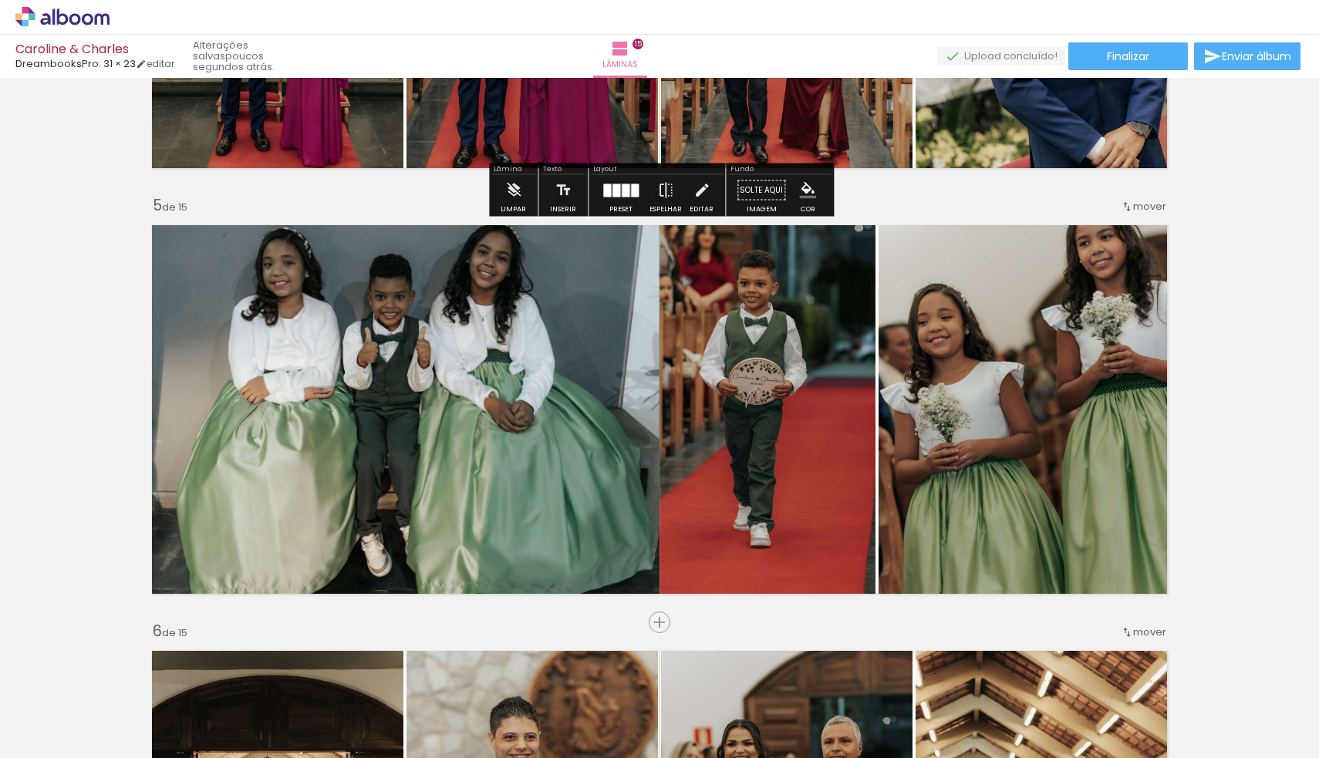
scroll to position [1614, 0]
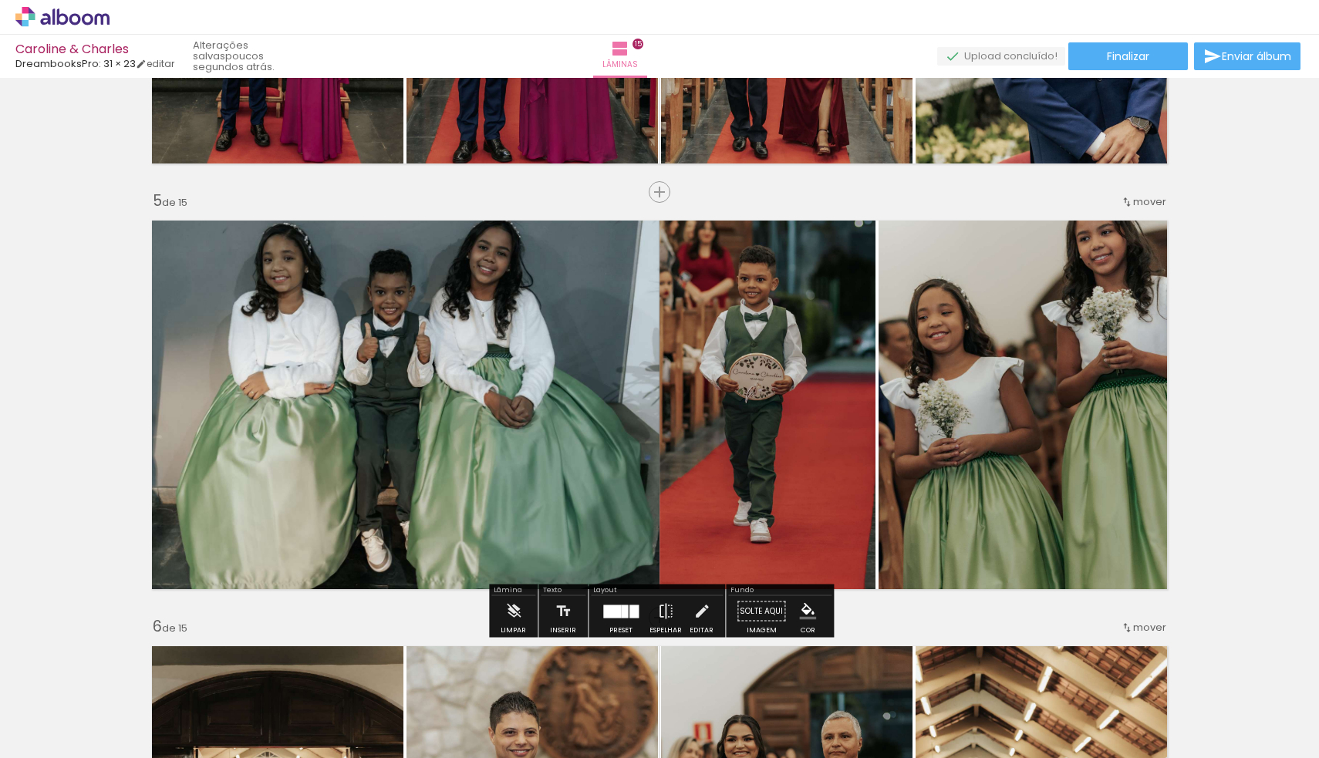
click at [985, 383] on quentale-photo at bounding box center [1027, 404] width 298 height 387
click at [610, 616] on div at bounding box center [612, 611] width 18 height 13
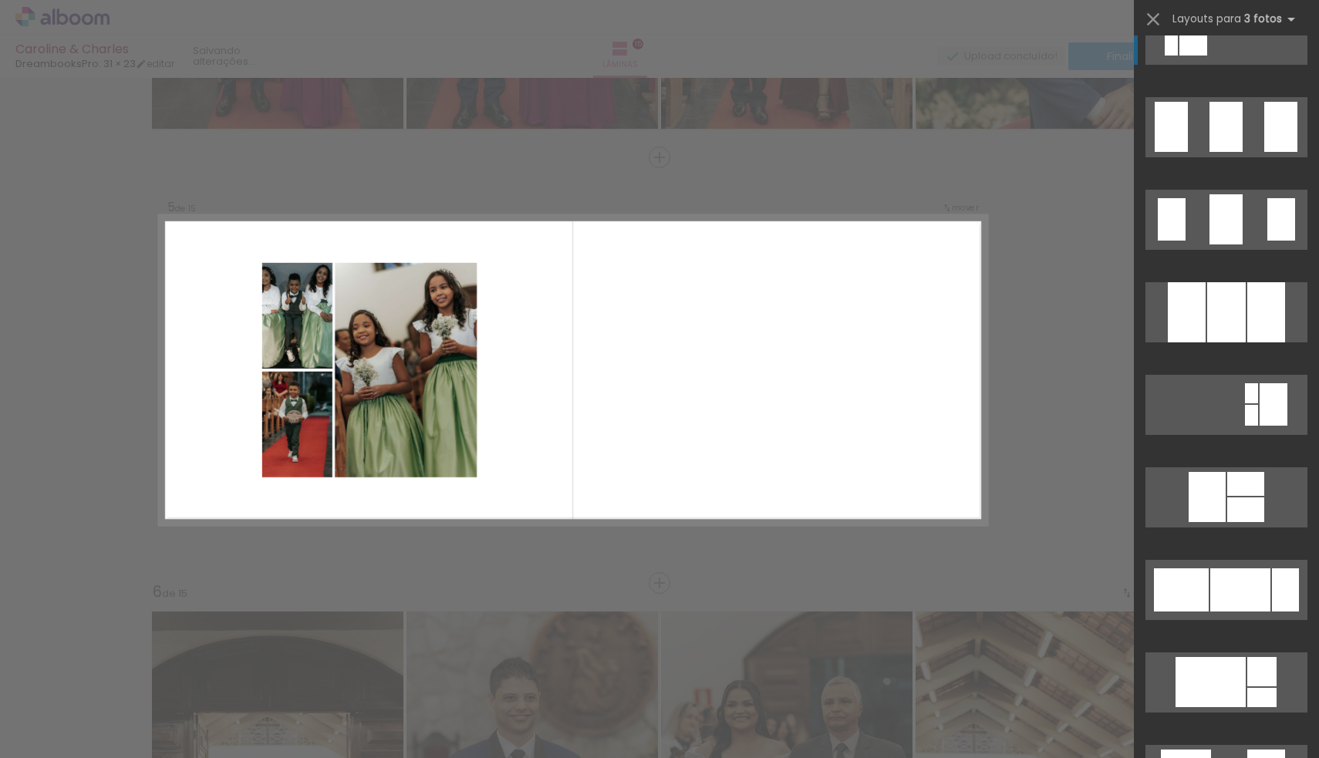
scroll to position [8370, 0]
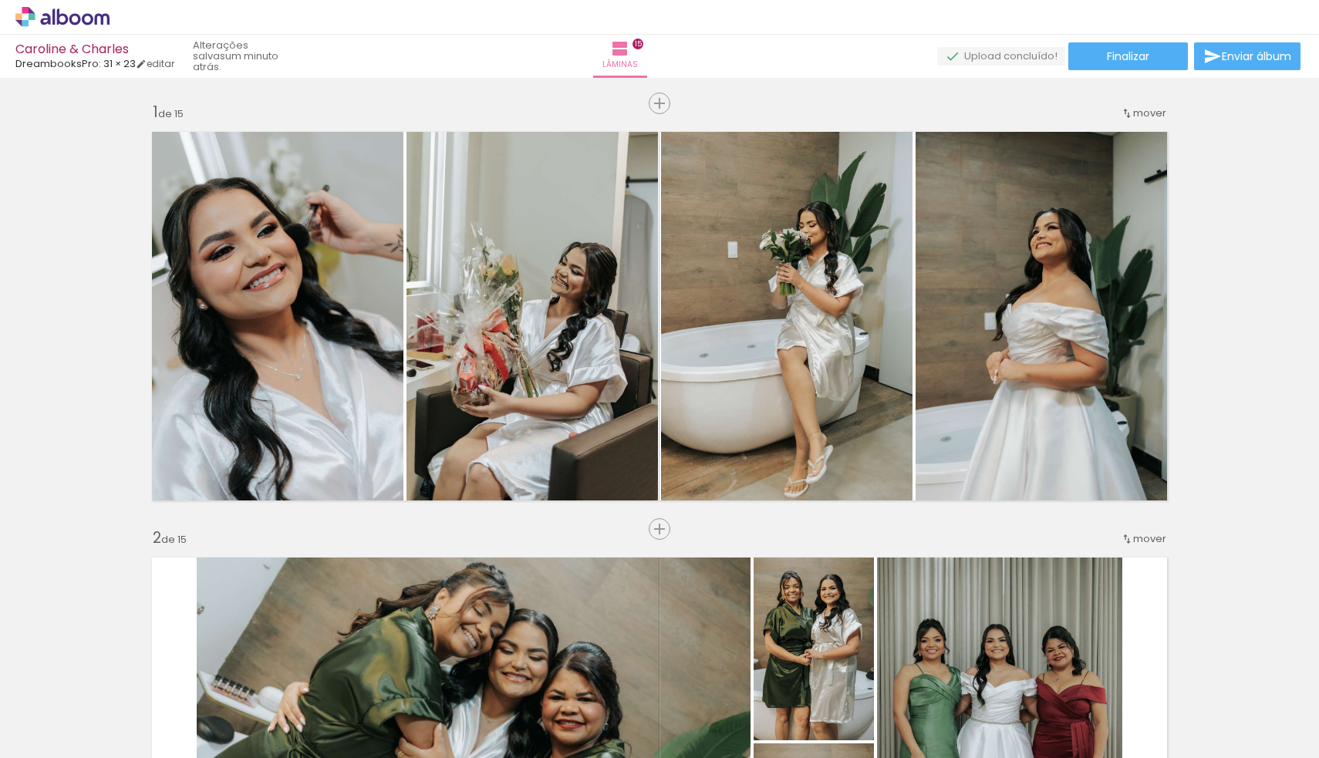
scroll to position [0, 0]
